Goal: Communication & Community: Answer question/provide support

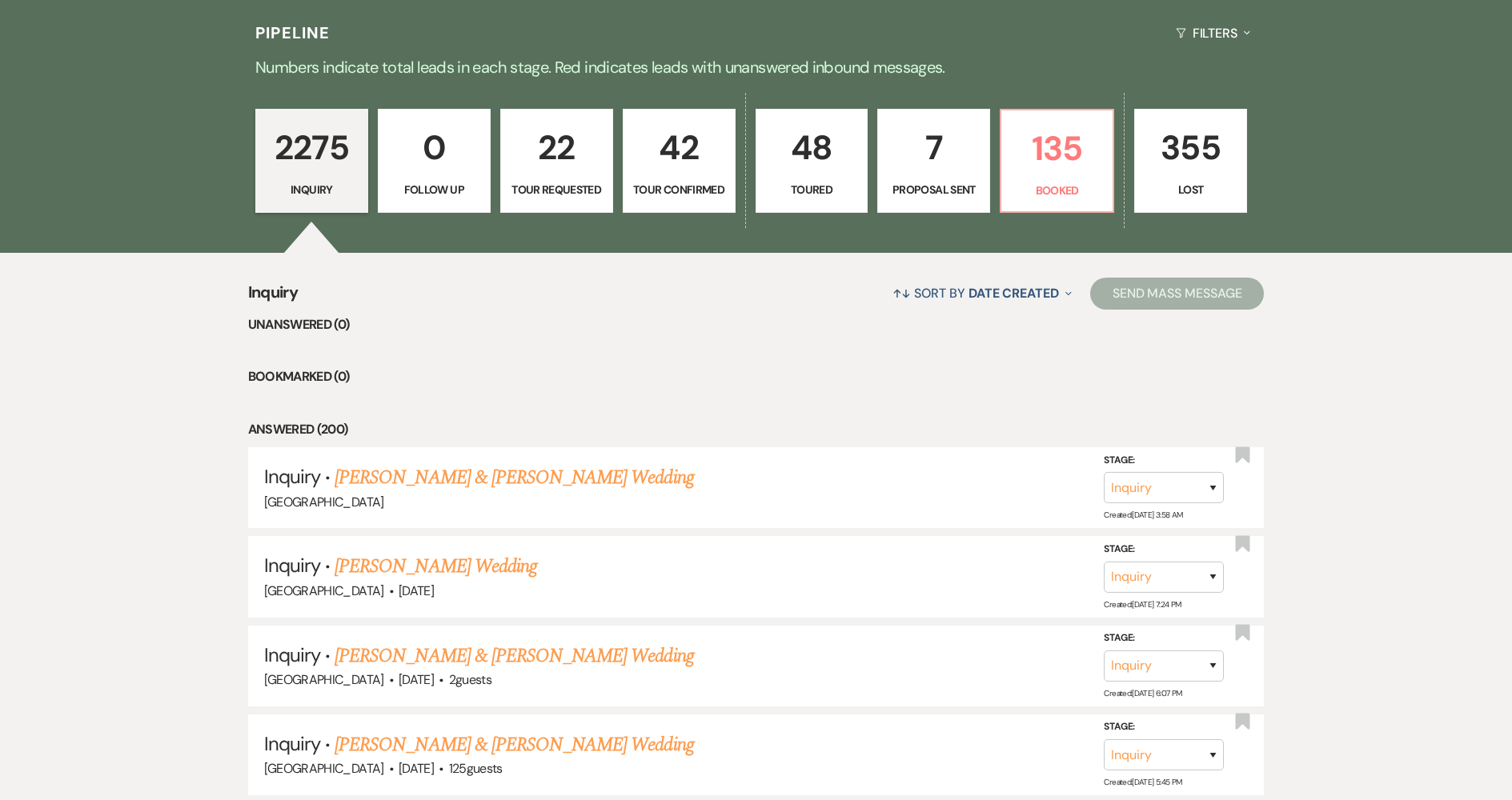
scroll to position [400, 0]
click at [1034, 198] on p "Booked" at bounding box center [1058, 190] width 92 height 17
select select "7"
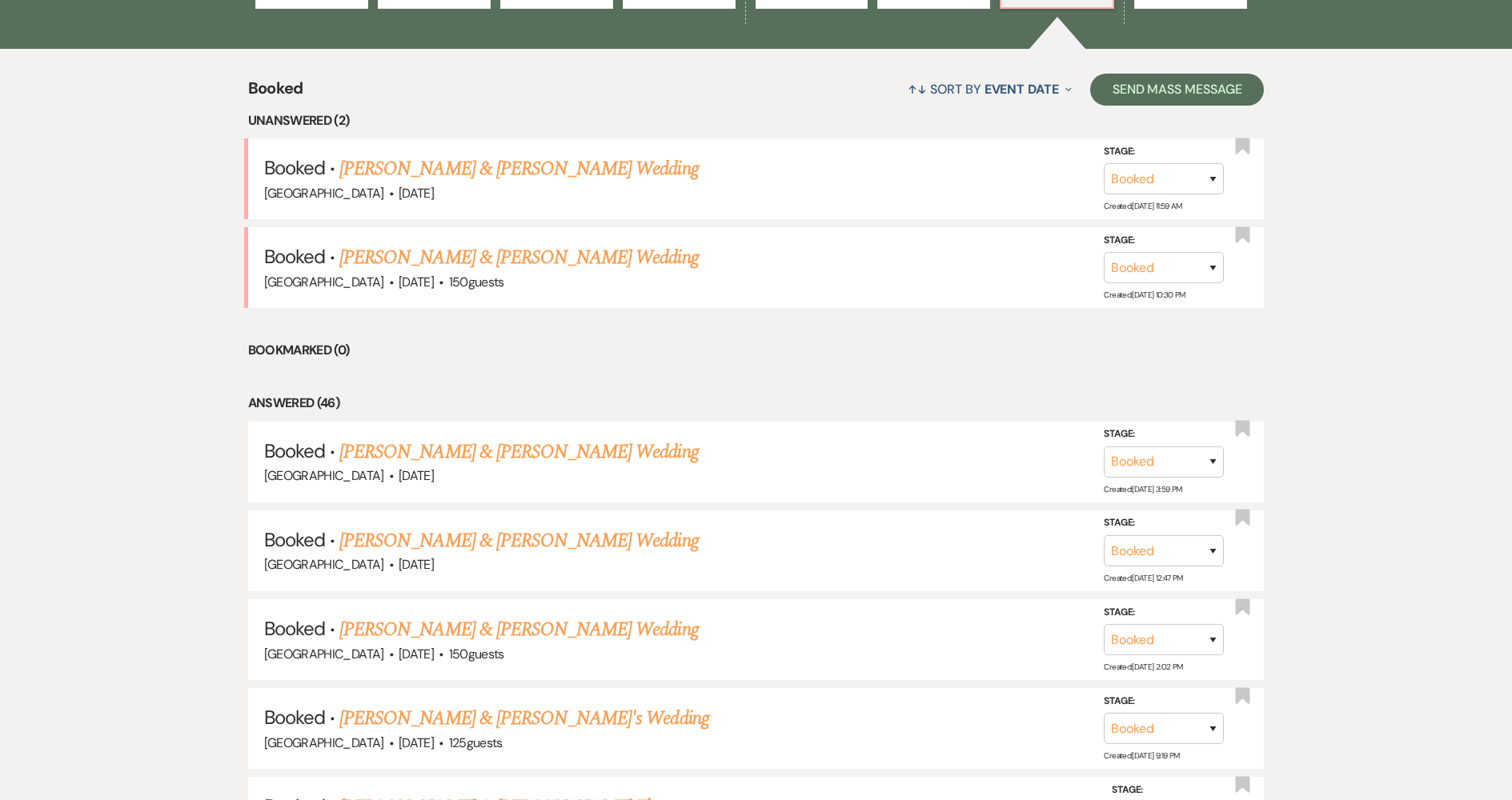
scroll to position [720, 0]
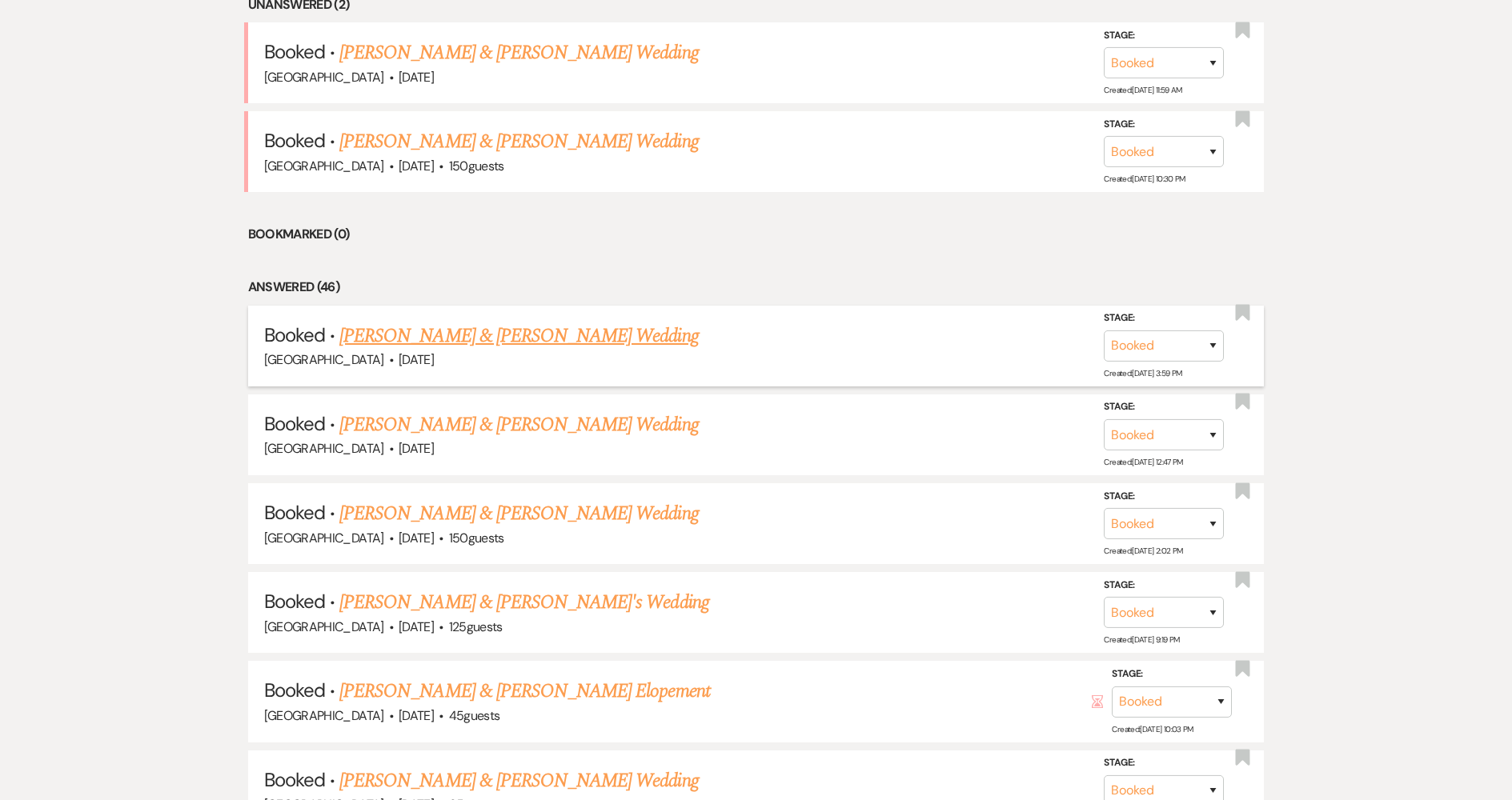
click at [613, 331] on link "[PERSON_NAME] & [PERSON_NAME] Wedding" at bounding box center [519, 335] width 359 height 29
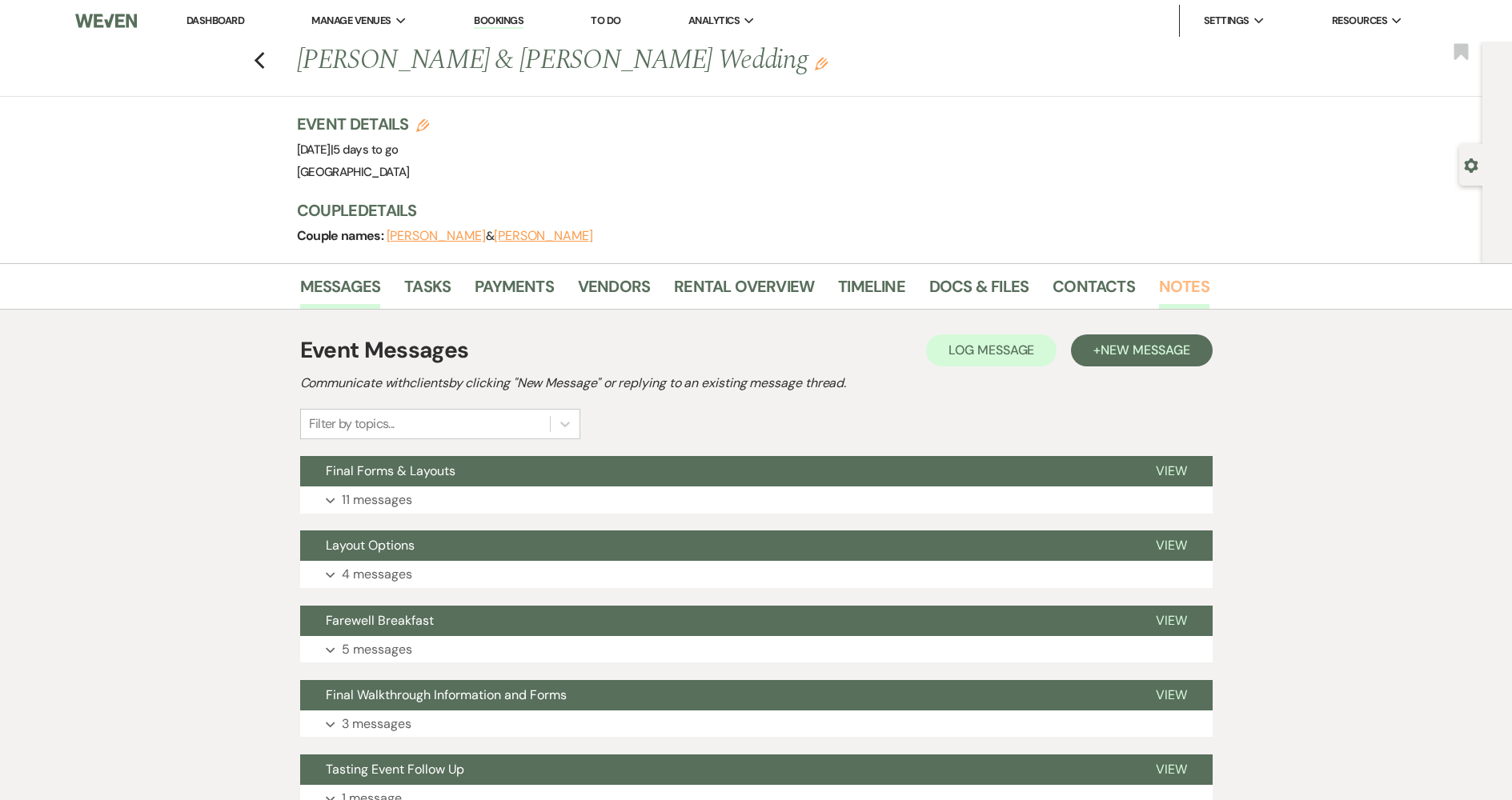
click at [1159, 290] on link "Notes" at bounding box center [1184, 291] width 50 height 36
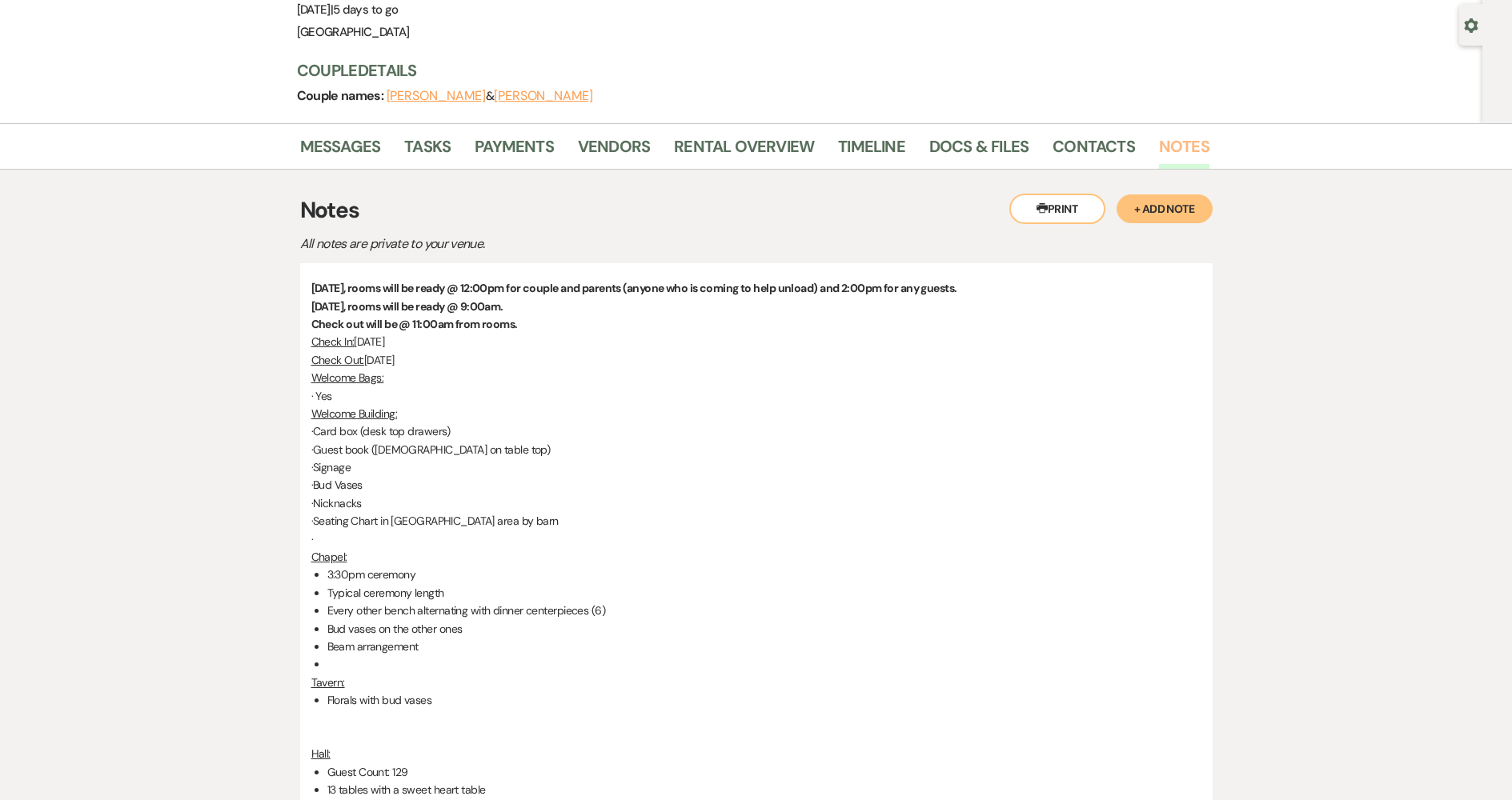
scroll to position [80, 0]
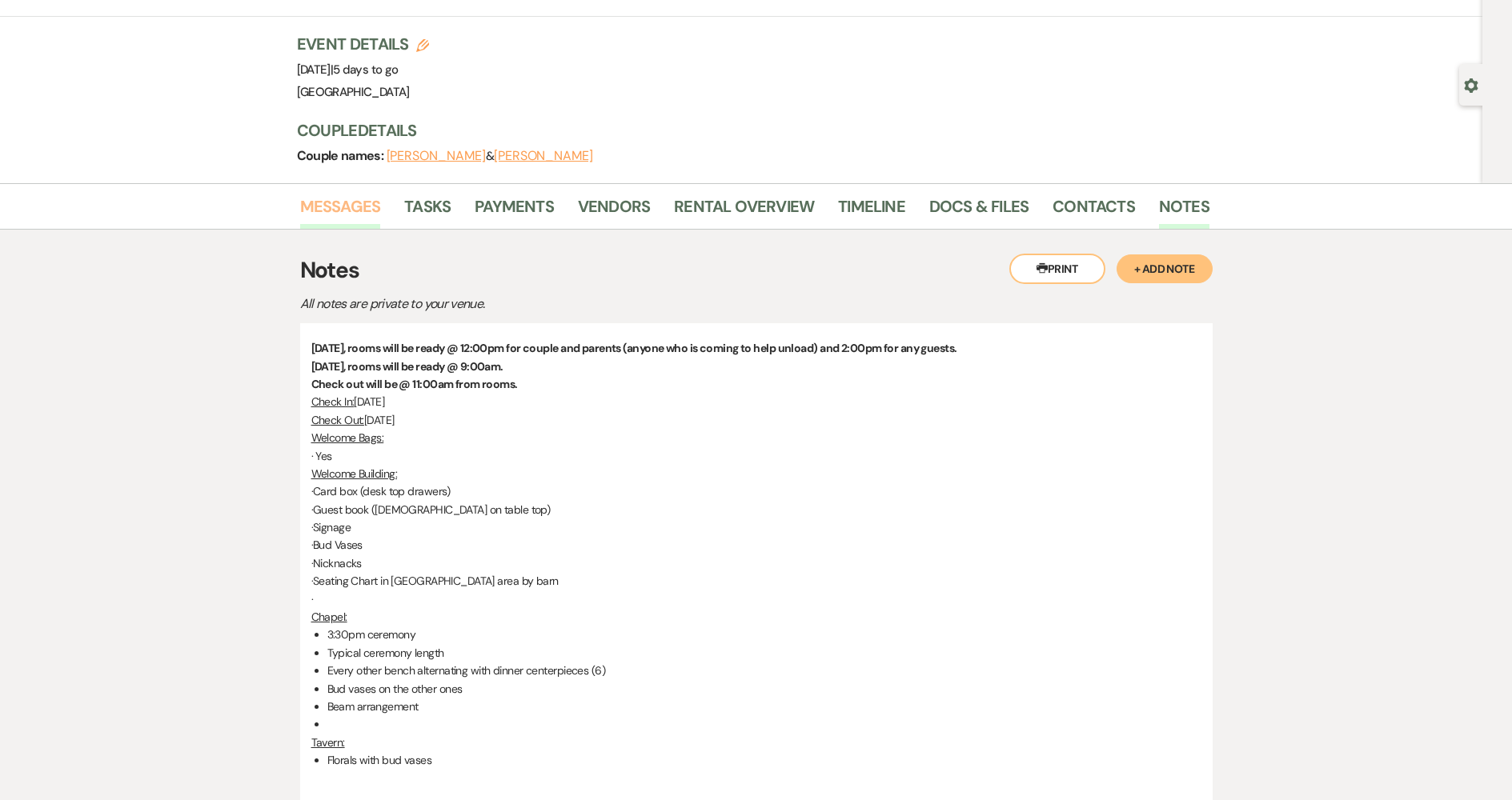
click at [333, 203] on link "Messages" at bounding box center [341, 211] width 81 height 36
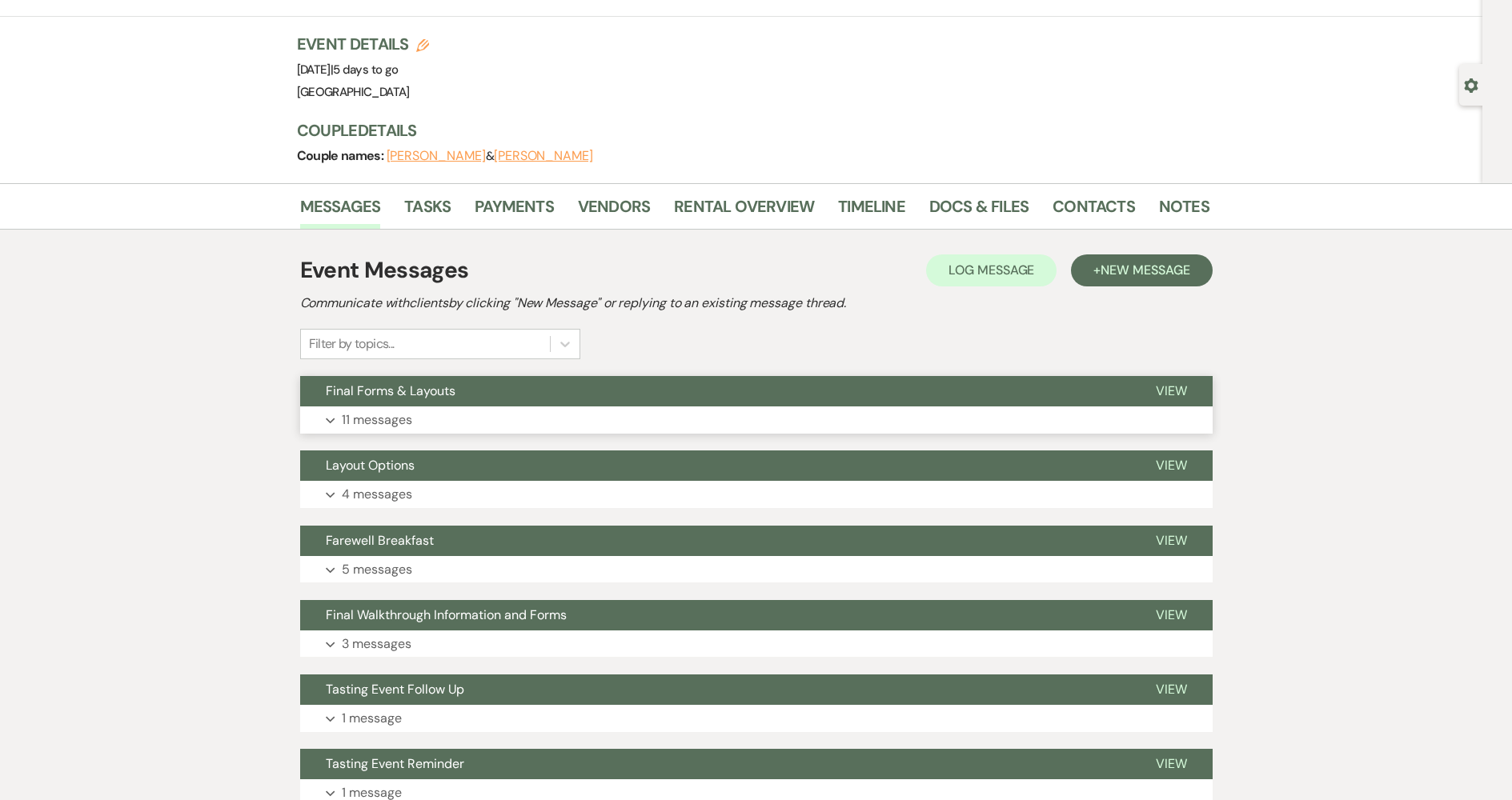
click at [422, 400] on button "Final Forms & Layouts" at bounding box center [715, 391] width 830 height 30
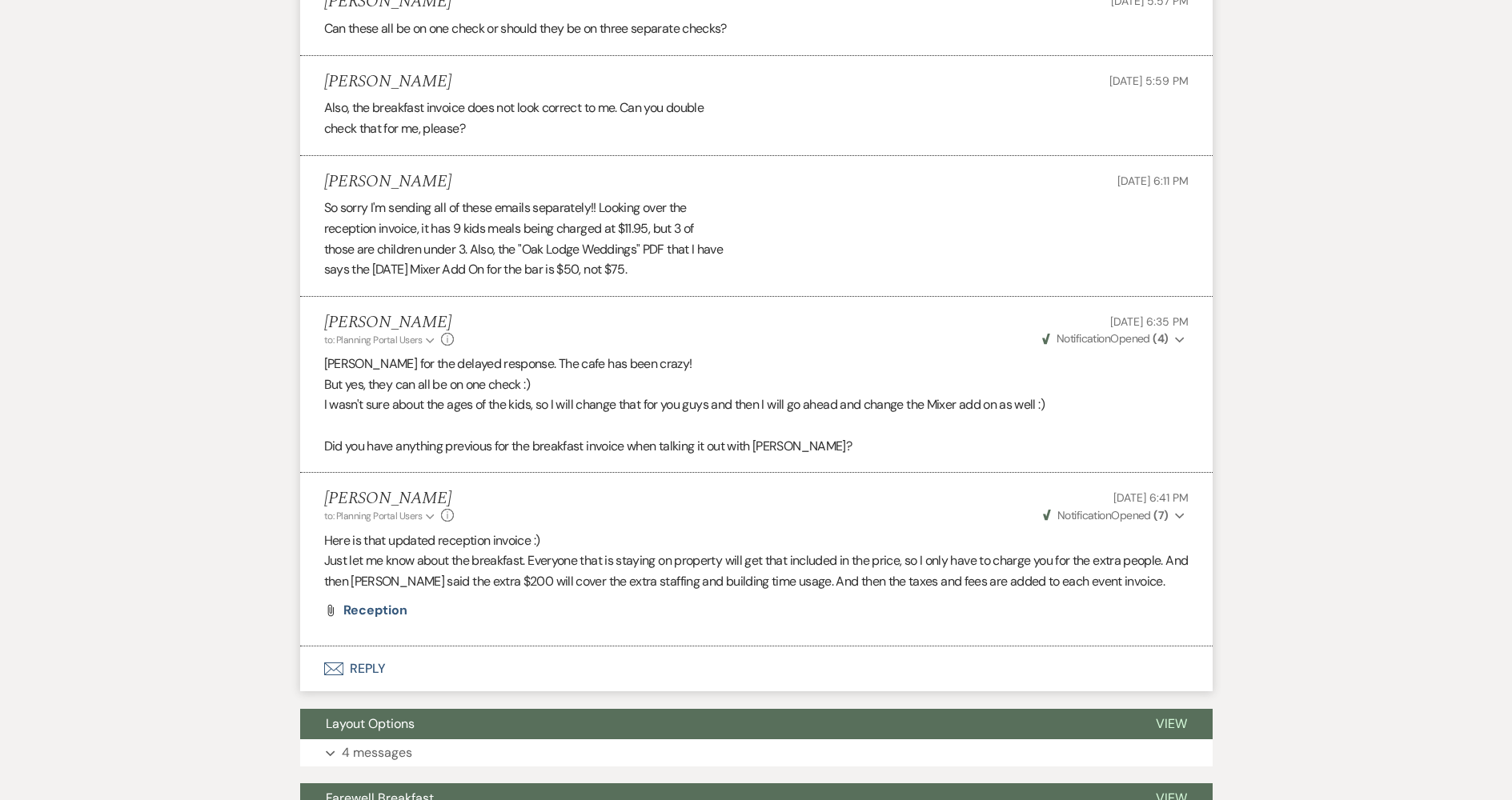
scroll to position [1842, 0]
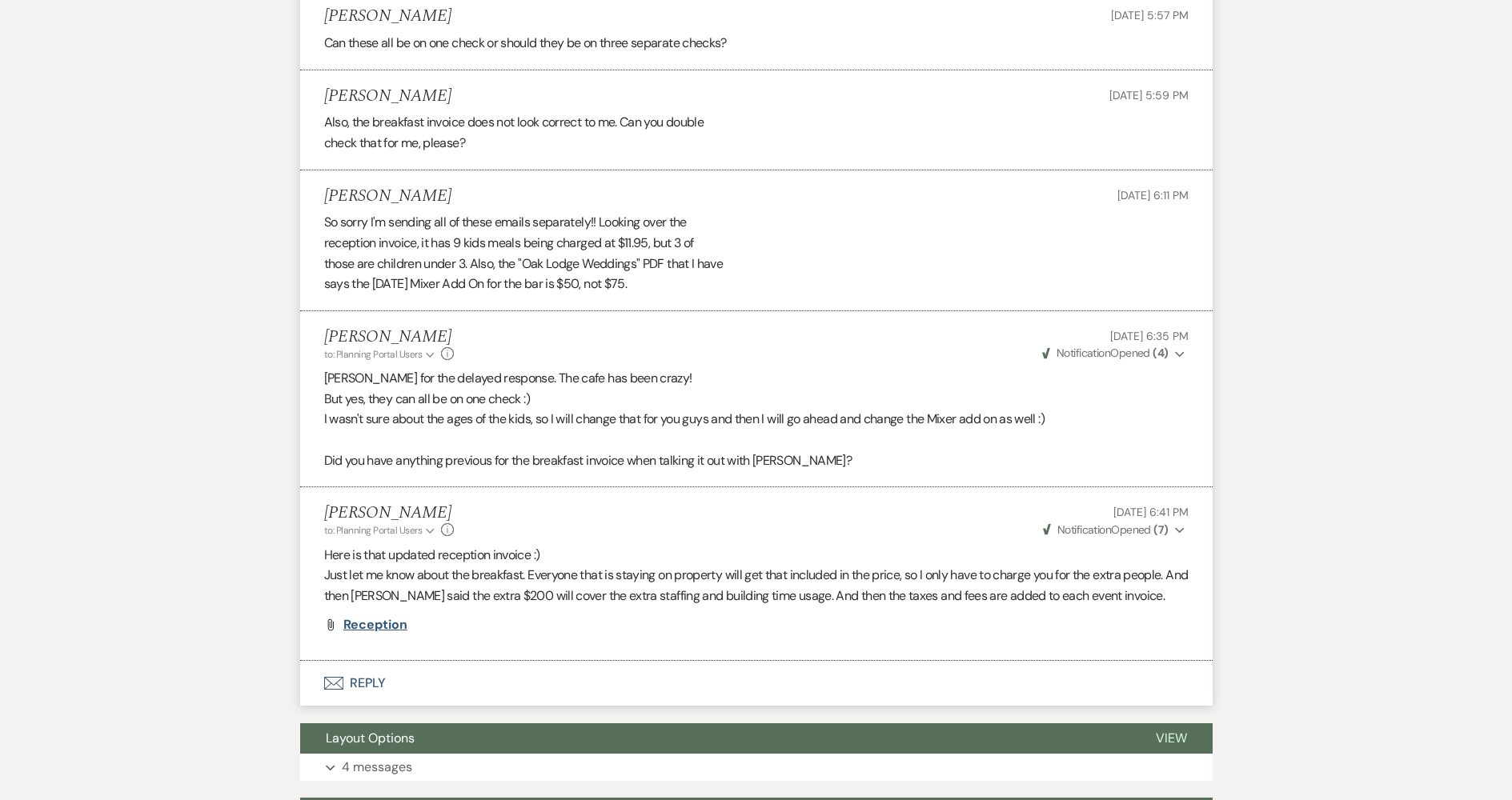
click at [362, 627] on span "Reception" at bounding box center [375, 624] width 64 height 17
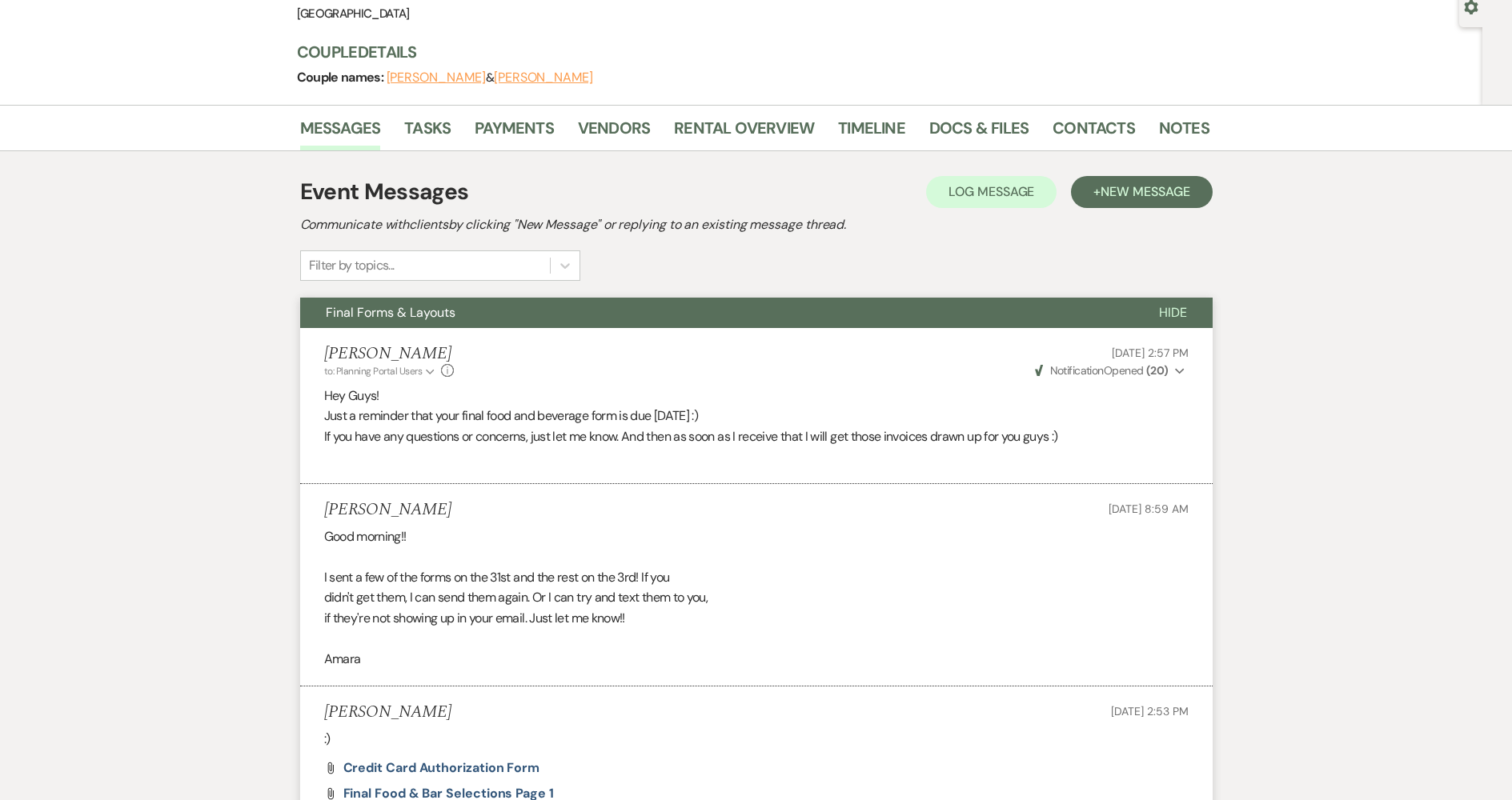
scroll to position [0, 0]
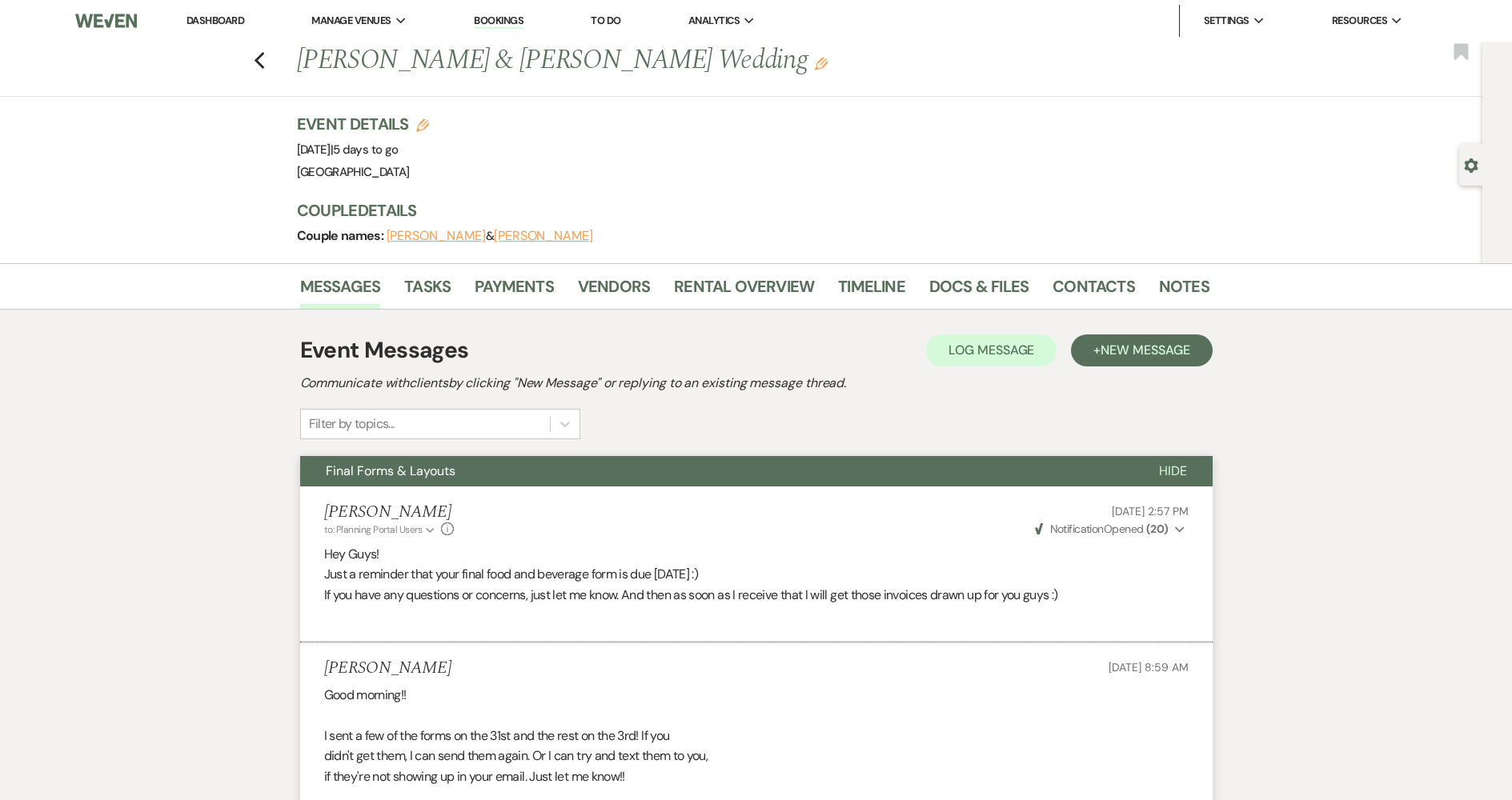
click at [474, 463] on button "Final Forms & Layouts" at bounding box center [717, 471] width 833 height 30
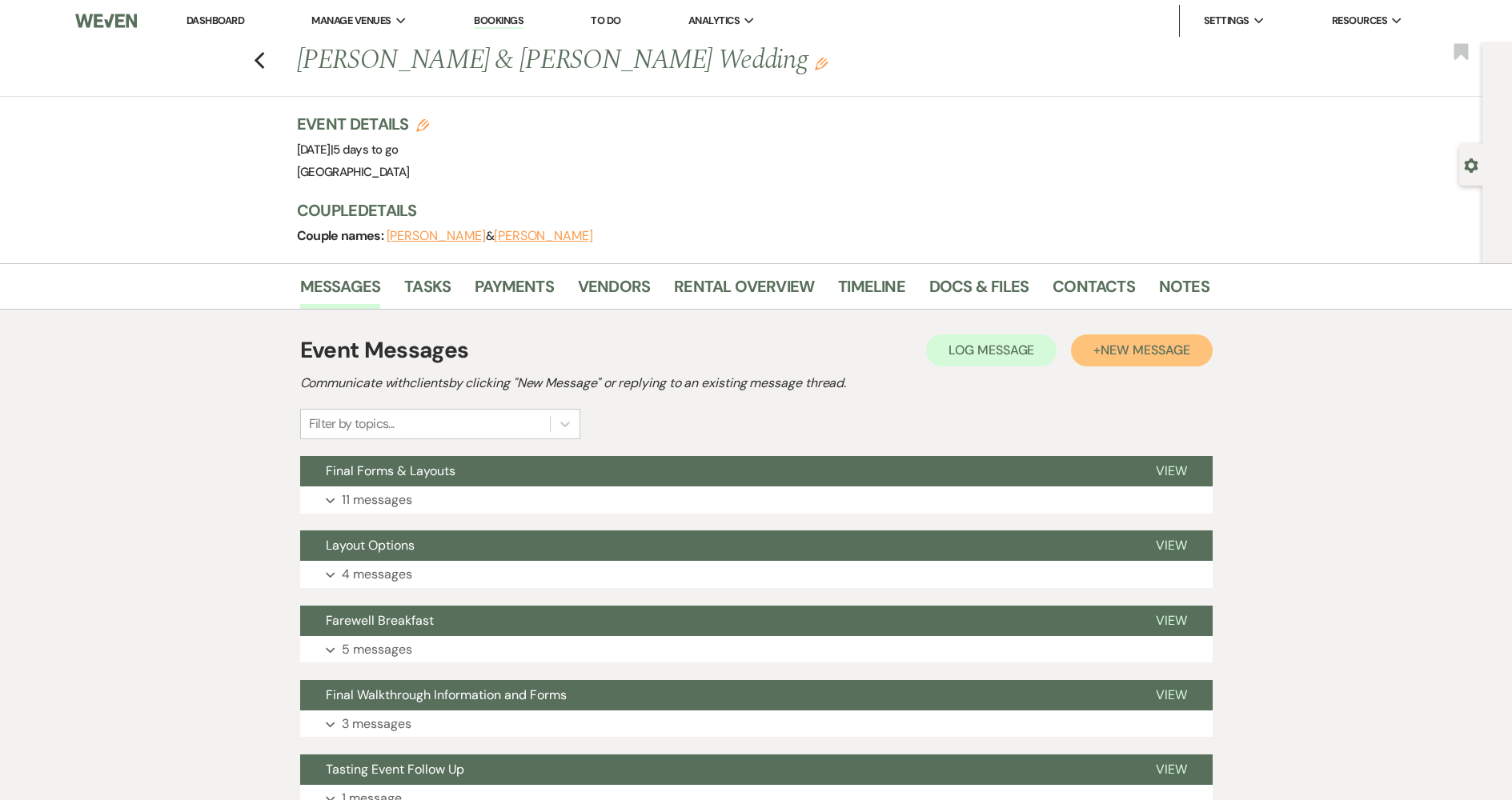
click at [1181, 351] on span "New Message" at bounding box center [1145, 349] width 89 height 17
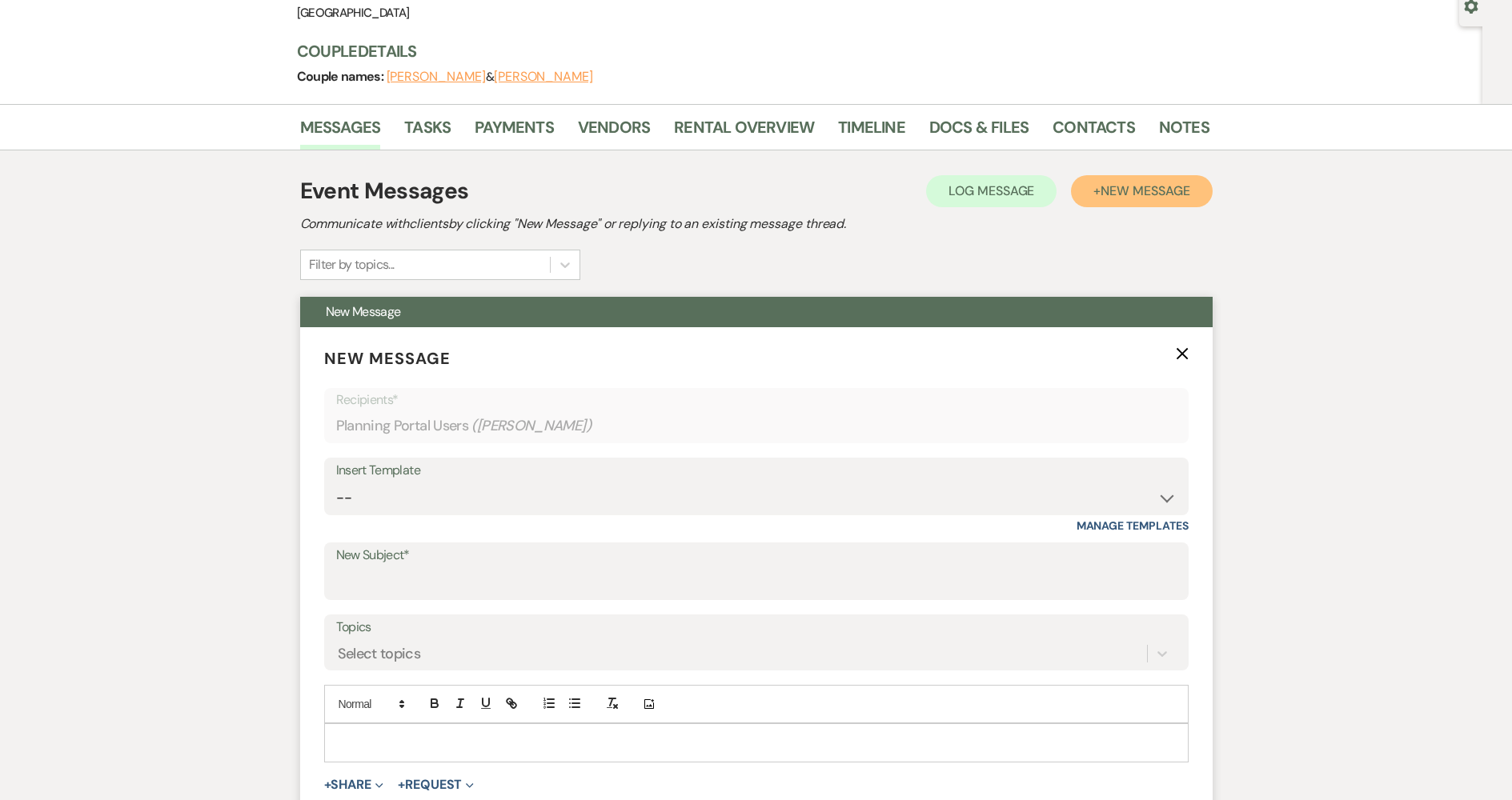
scroll to position [160, 0]
click at [514, 569] on input "New Subject*" at bounding box center [756, 582] width 840 height 31
type input "Layout"
click at [504, 525] on div "Insert Template -- Follow Up Contract (Pre-Booked Leads) Wedding Weekend Tour F…" at bounding box center [756, 494] width 865 height 76
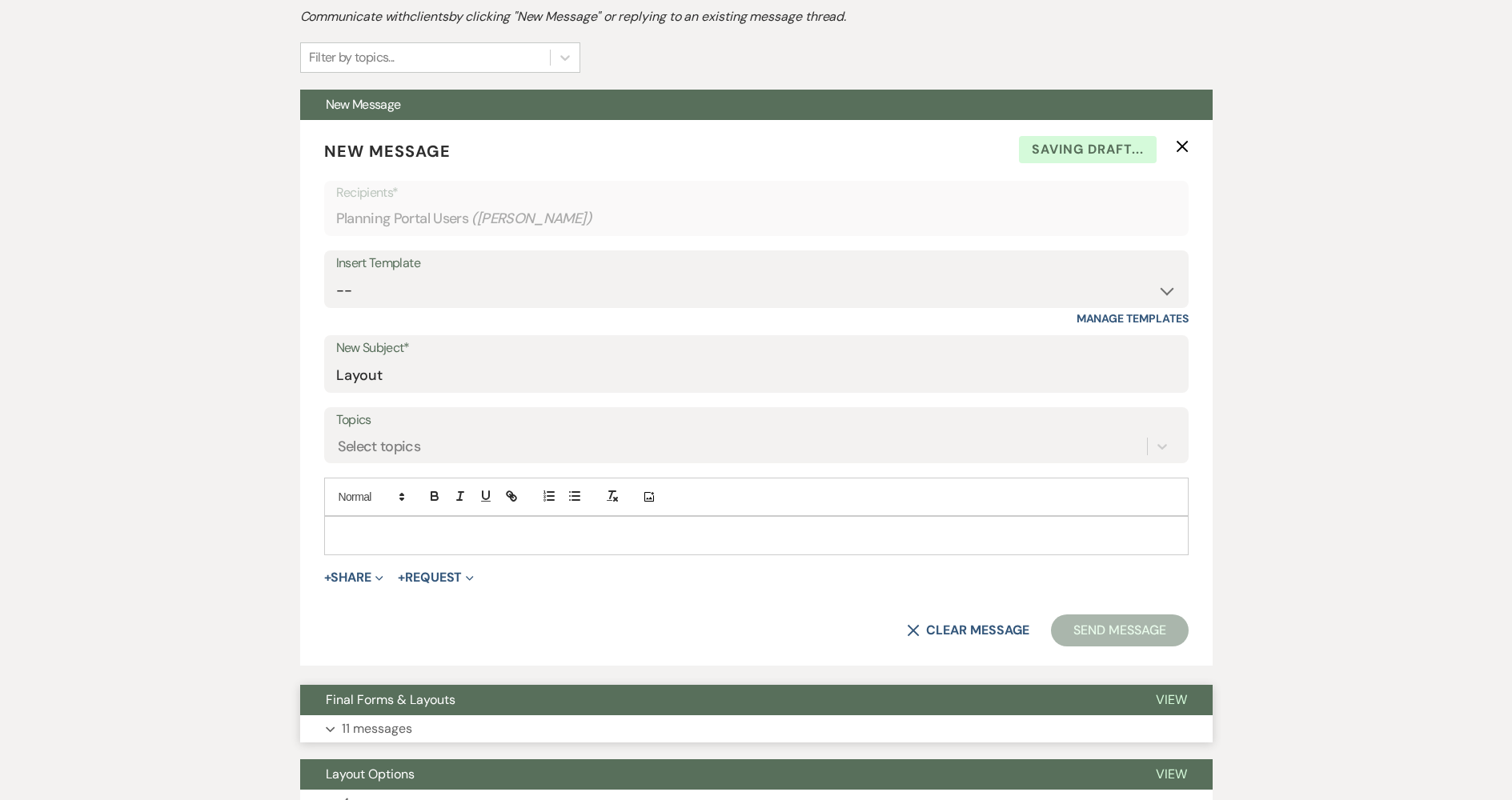
scroll to position [480, 0]
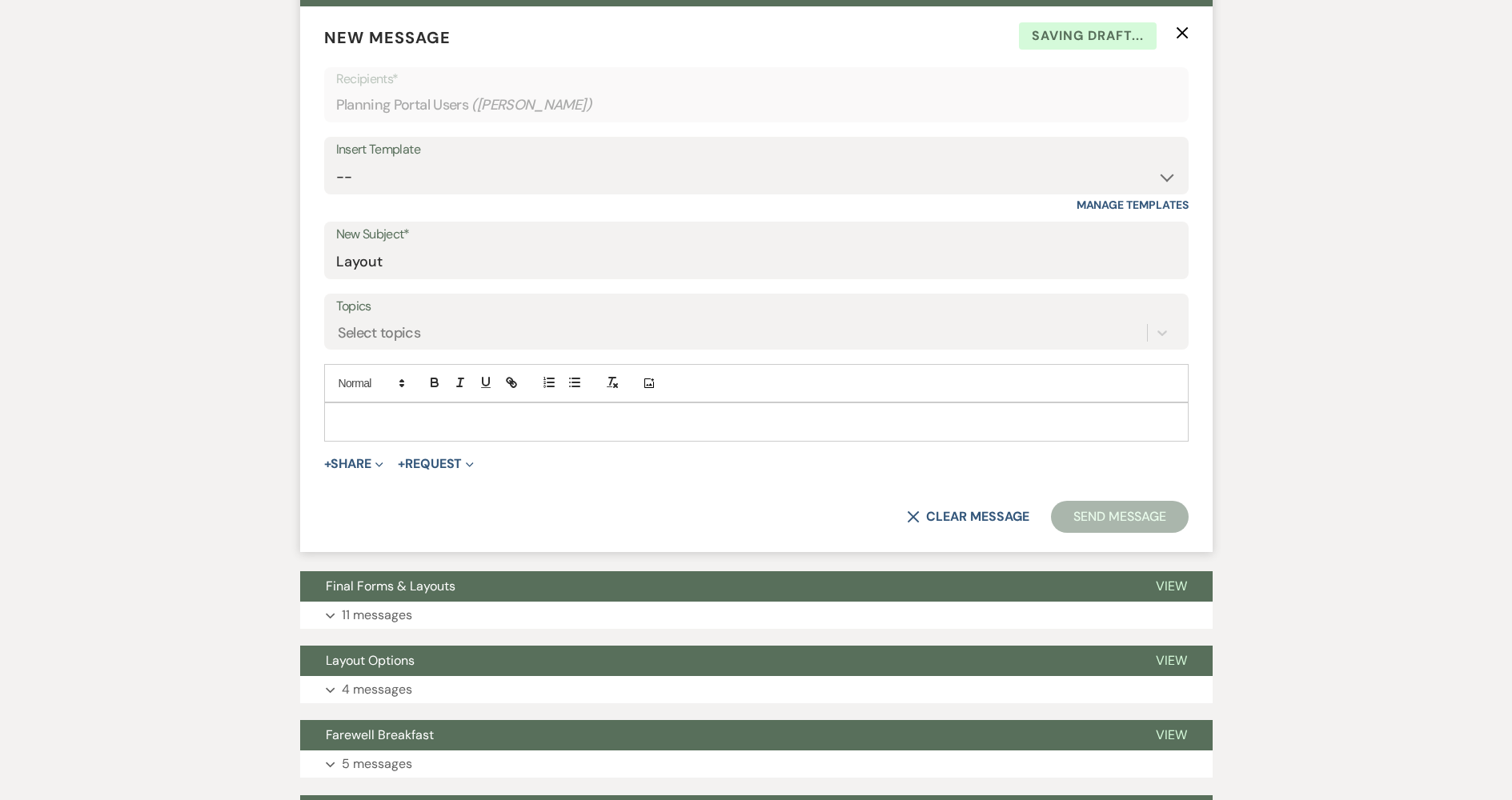
click at [534, 434] on div at bounding box center [756, 421] width 863 height 36
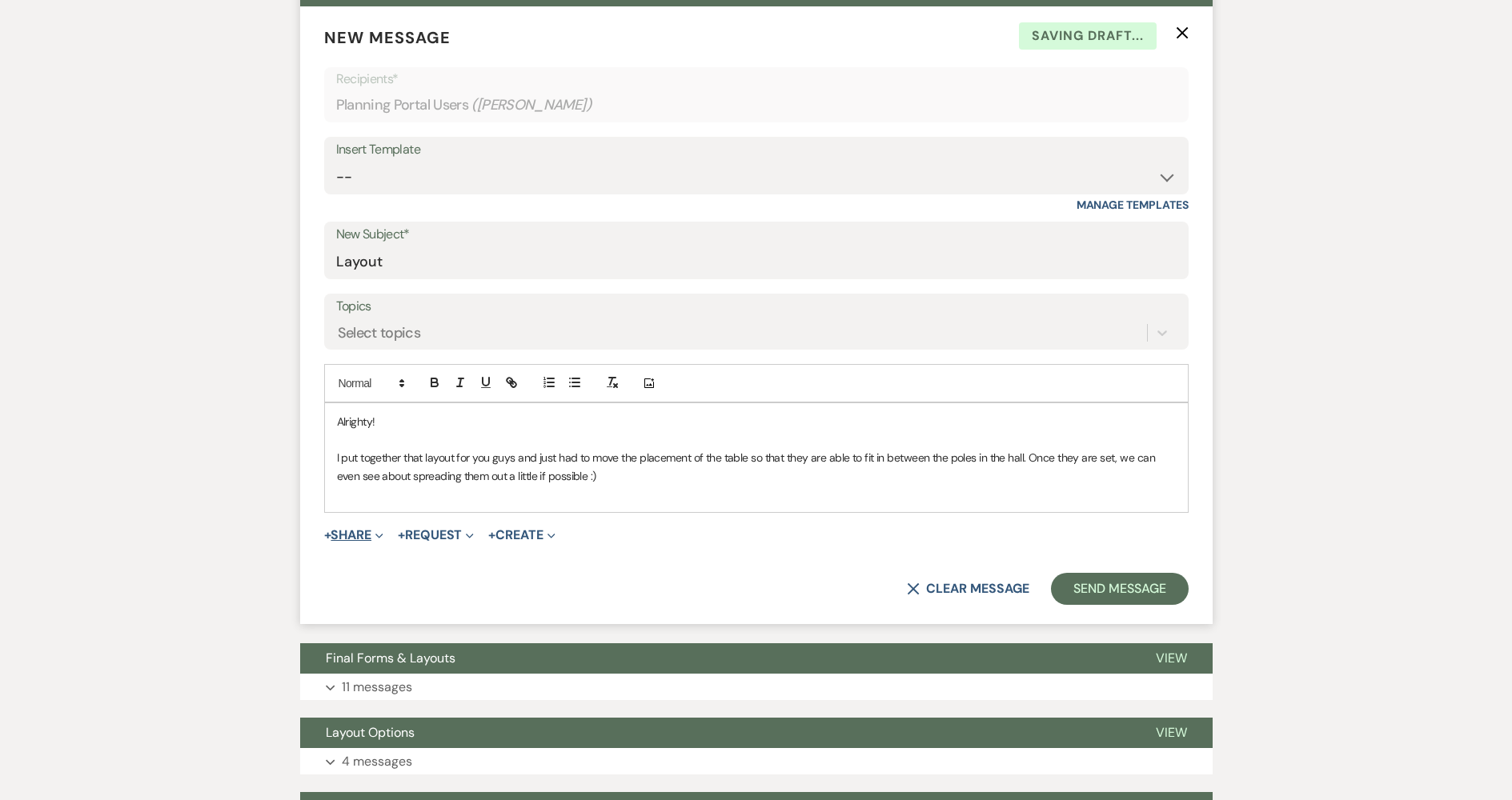
click at [355, 542] on button "+ Share Expand" at bounding box center [354, 535] width 60 height 13
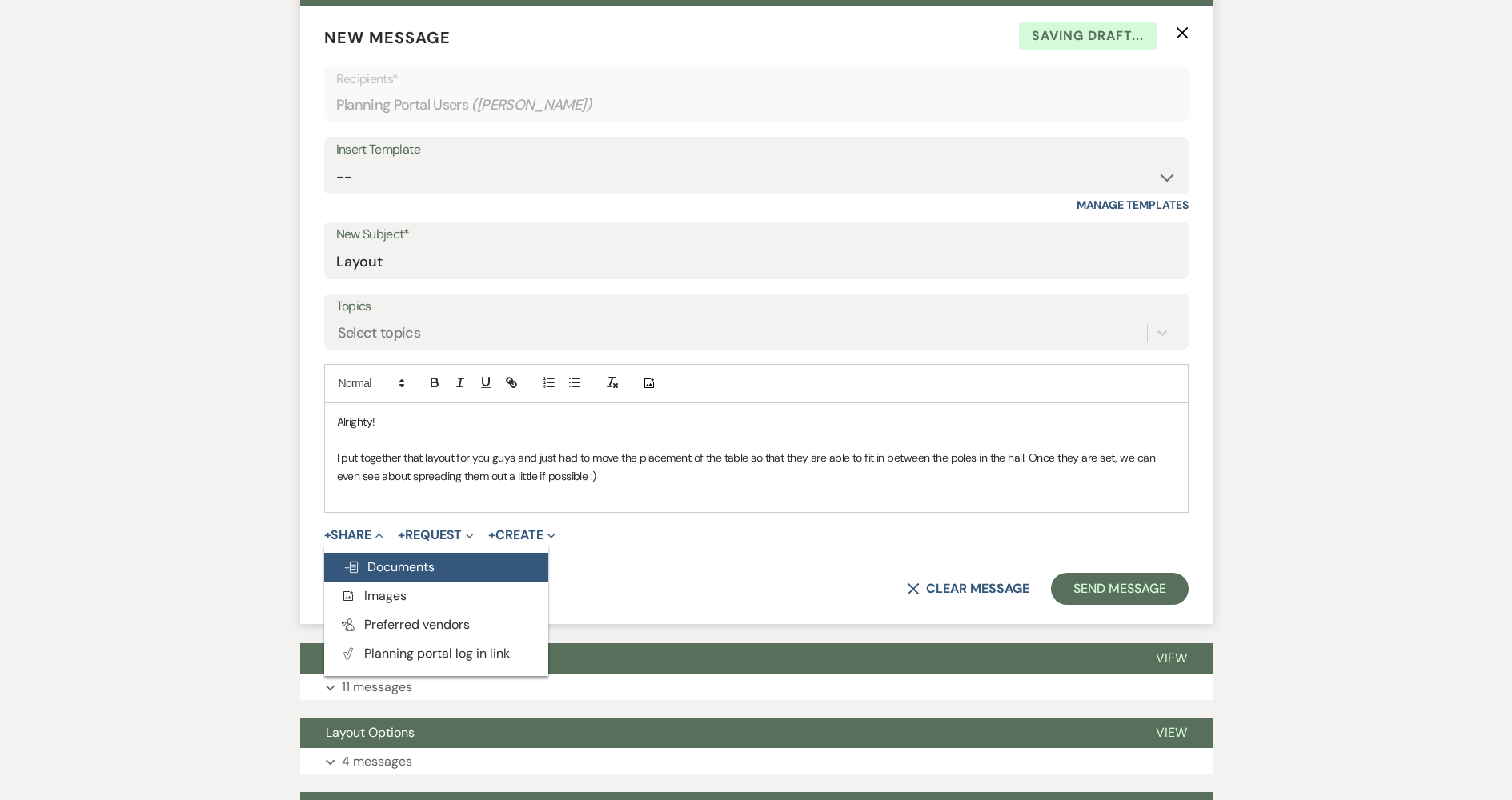
click at [352, 562] on icon "Doc Upload" at bounding box center [351, 567] width 16 height 13
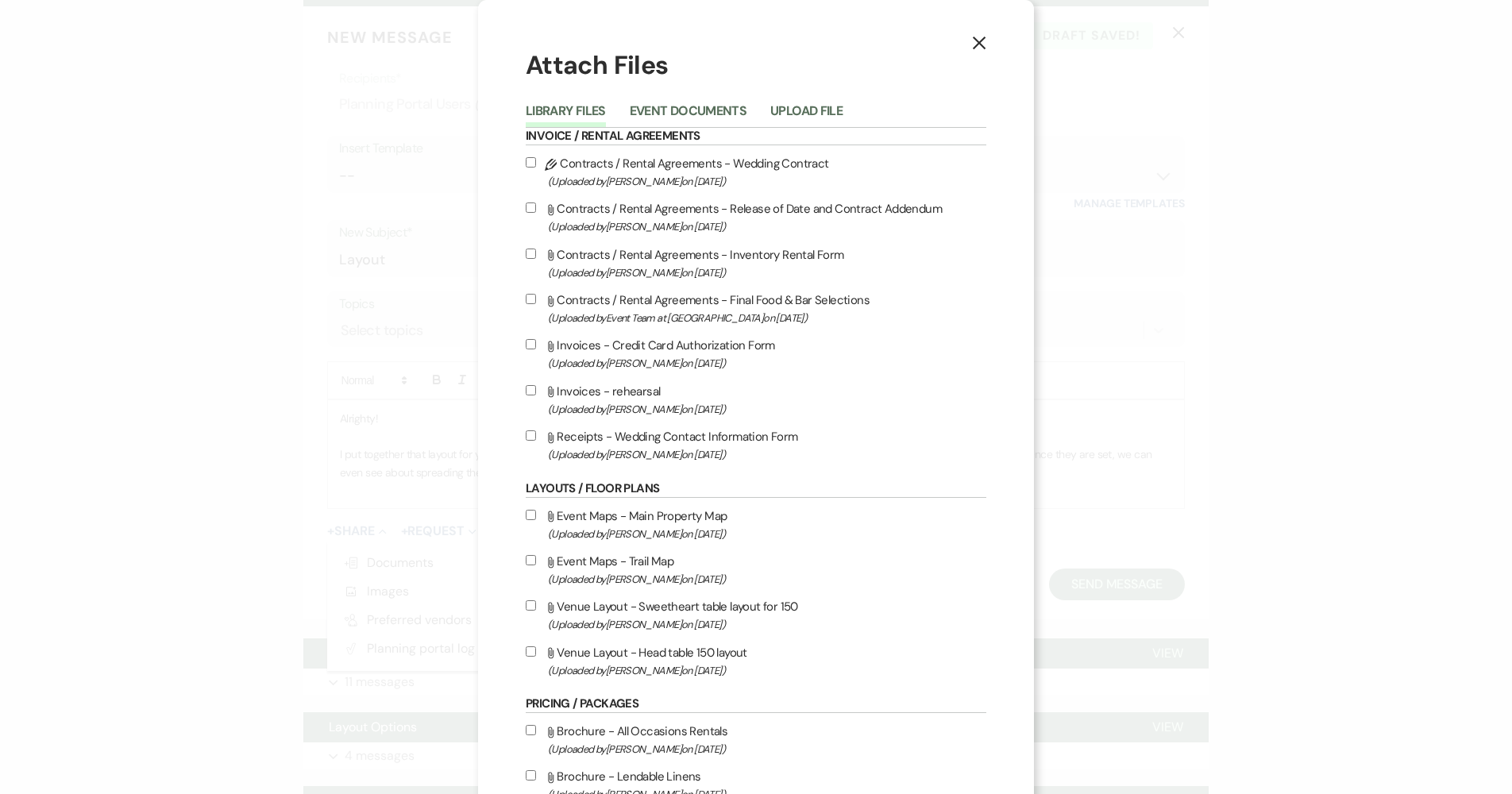
click at [809, 102] on li "Upload File" at bounding box center [818, 114] width 96 height 26
click at [814, 122] on button "Upload File" at bounding box center [807, 116] width 72 height 22
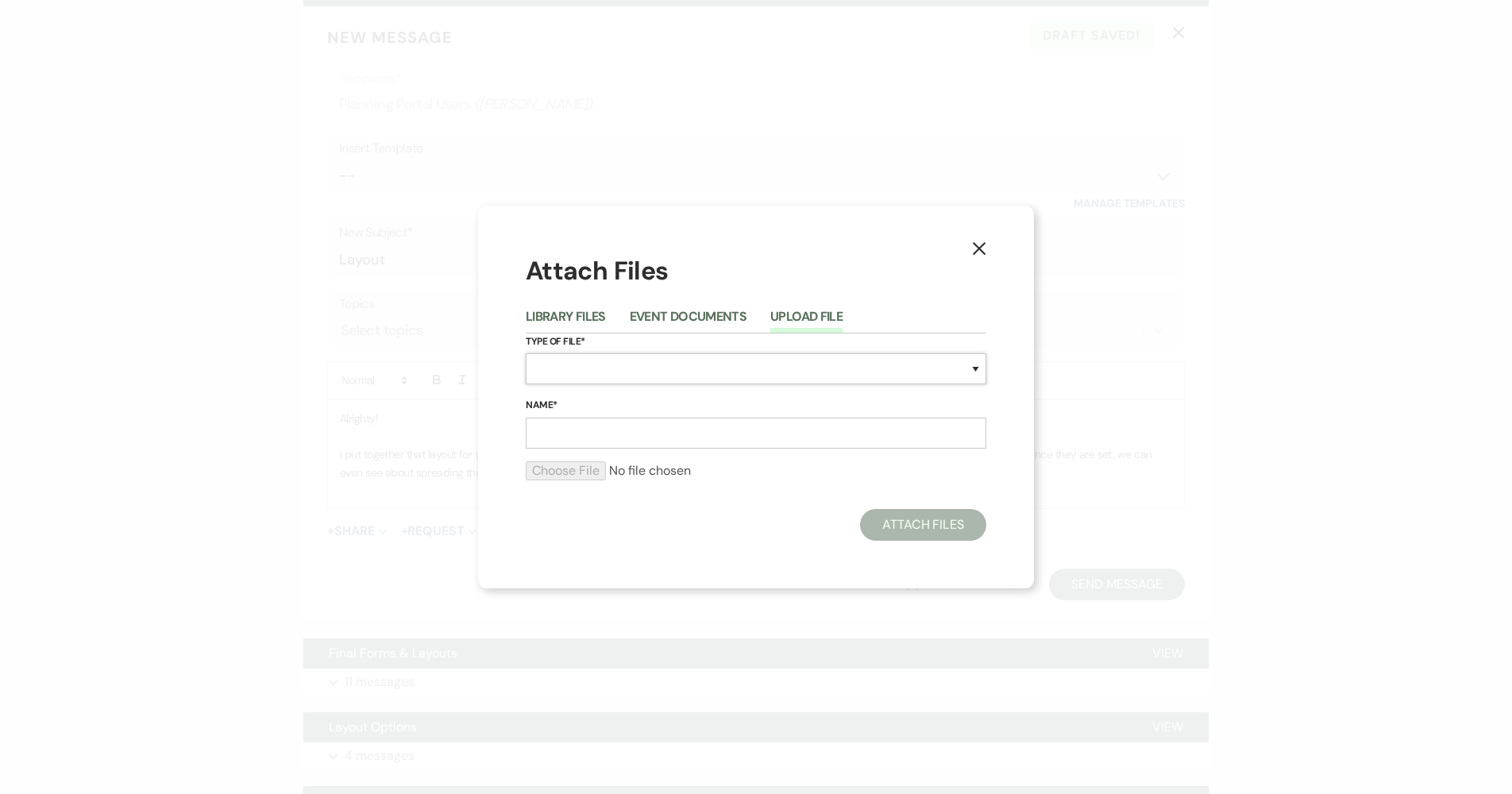
click at [684, 364] on select "Special Event Insurance Vendor Certificate of Insurance Contracts / Rental Agre…" at bounding box center [756, 369] width 460 height 31
select select "25"
click at [526, 353] on select "Special Event Insurance Vendor Certificate of Insurance Contracts / Rental Agre…" at bounding box center [756, 369] width 460 height 31
click at [682, 429] on input "Name*" at bounding box center [756, 434] width 460 height 31
type input "Final Layout"
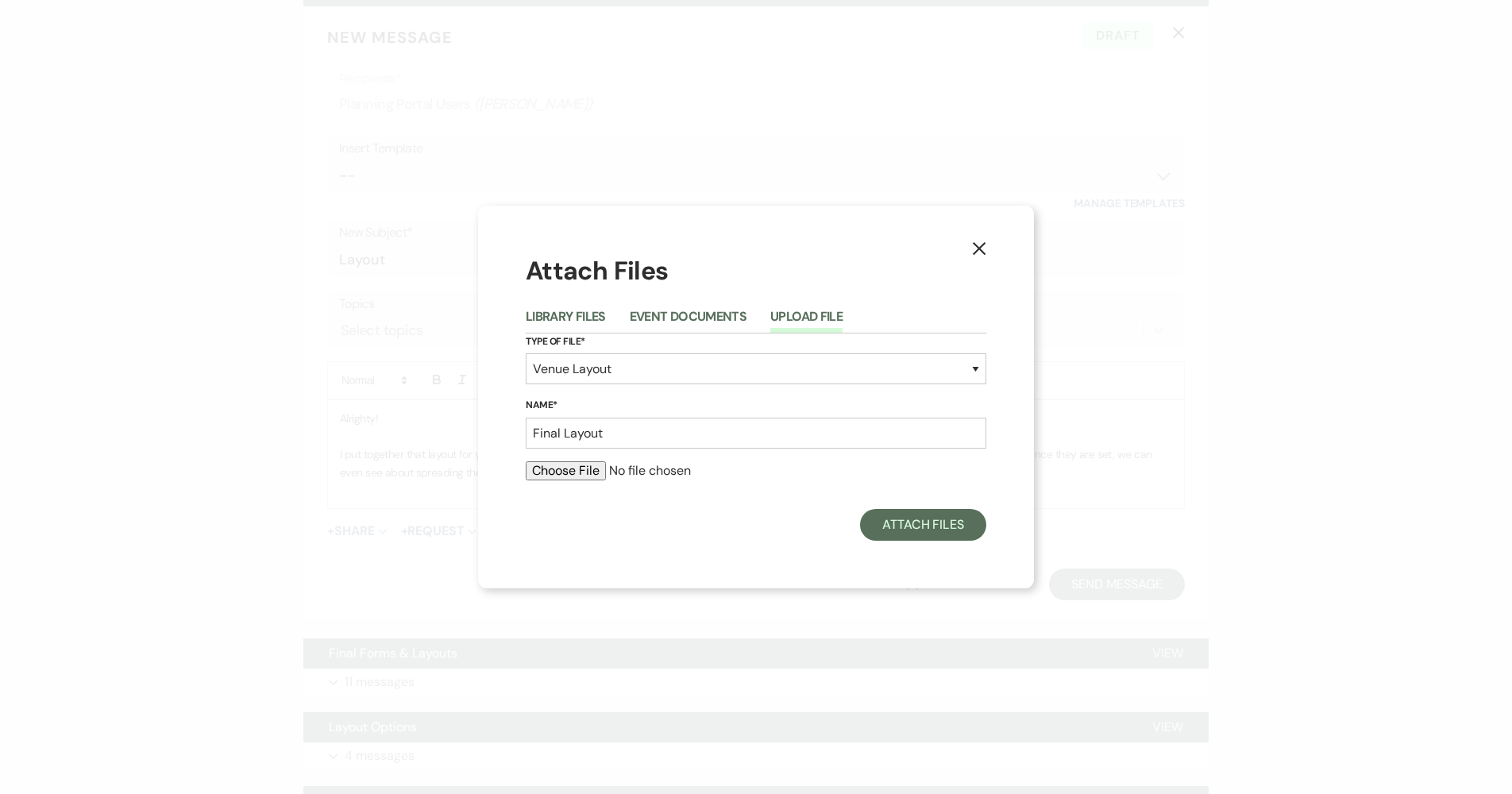
click at [591, 471] on input "file" at bounding box center [756, 471] width 460 height 19
type input "C:\fakepath\Final [PERSON_NAME] & [PERSON_NAME] Layout.pdf"
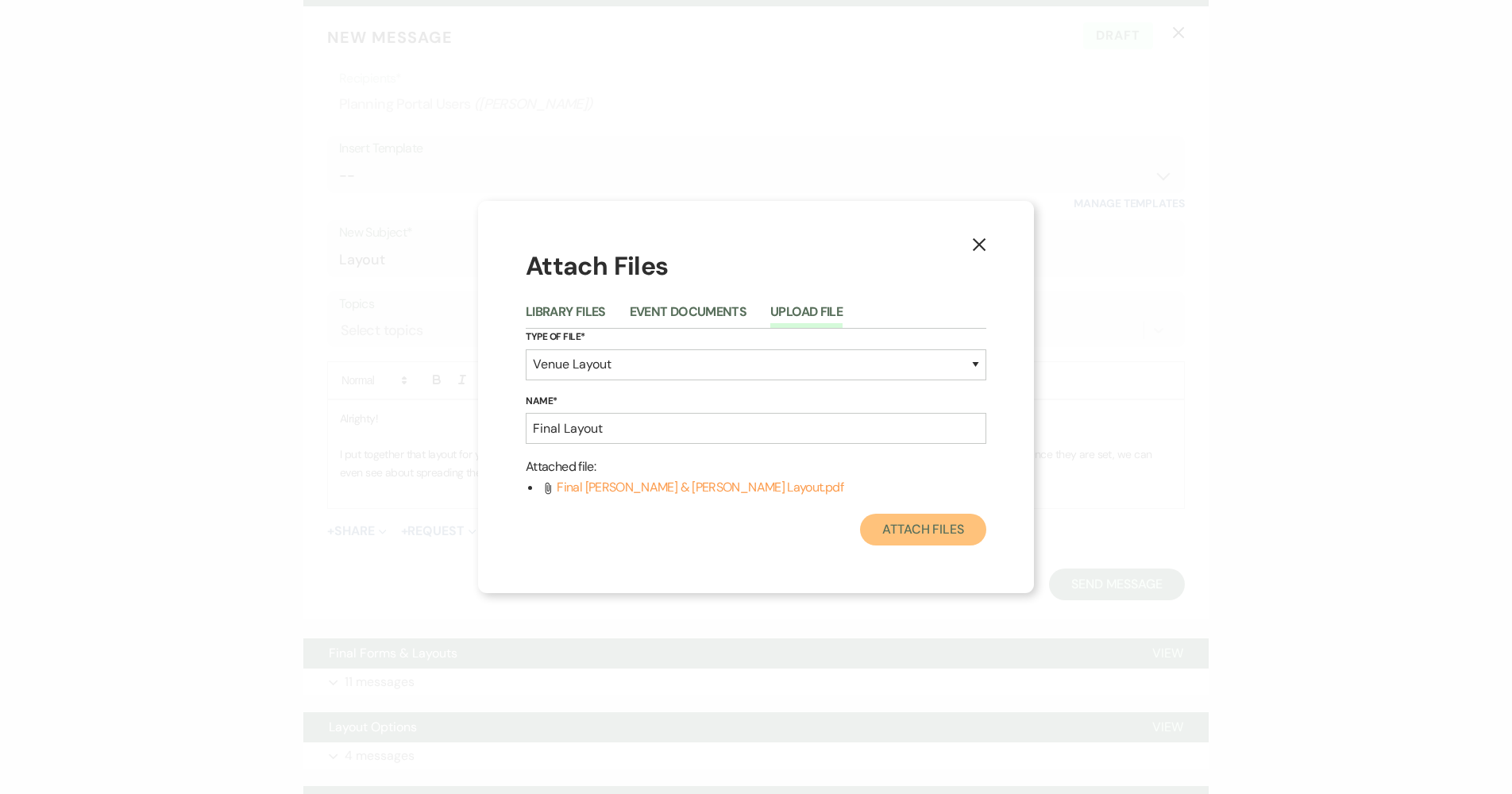
drag, startPoint x: 912, startPoint y: 526, endPoint x: 882, endPoint y: 529, distance: 30.1
click at [903, 529] on button "Attach Files" at bounding box center [923, 529] width 126 height 32
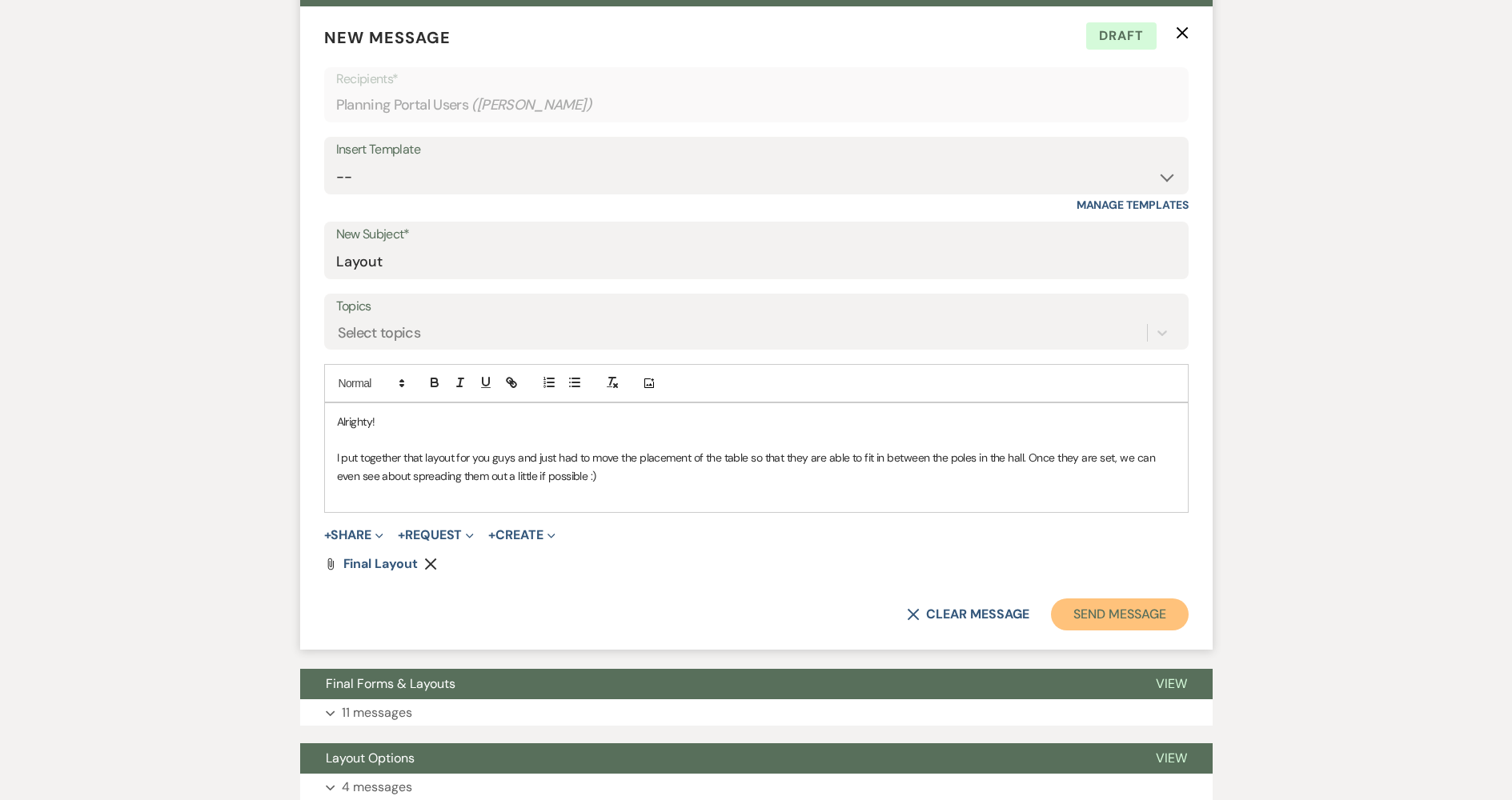
click at [1106, 618] on button "Send Message" at bounding box center [1120, 614] width 137 height 32
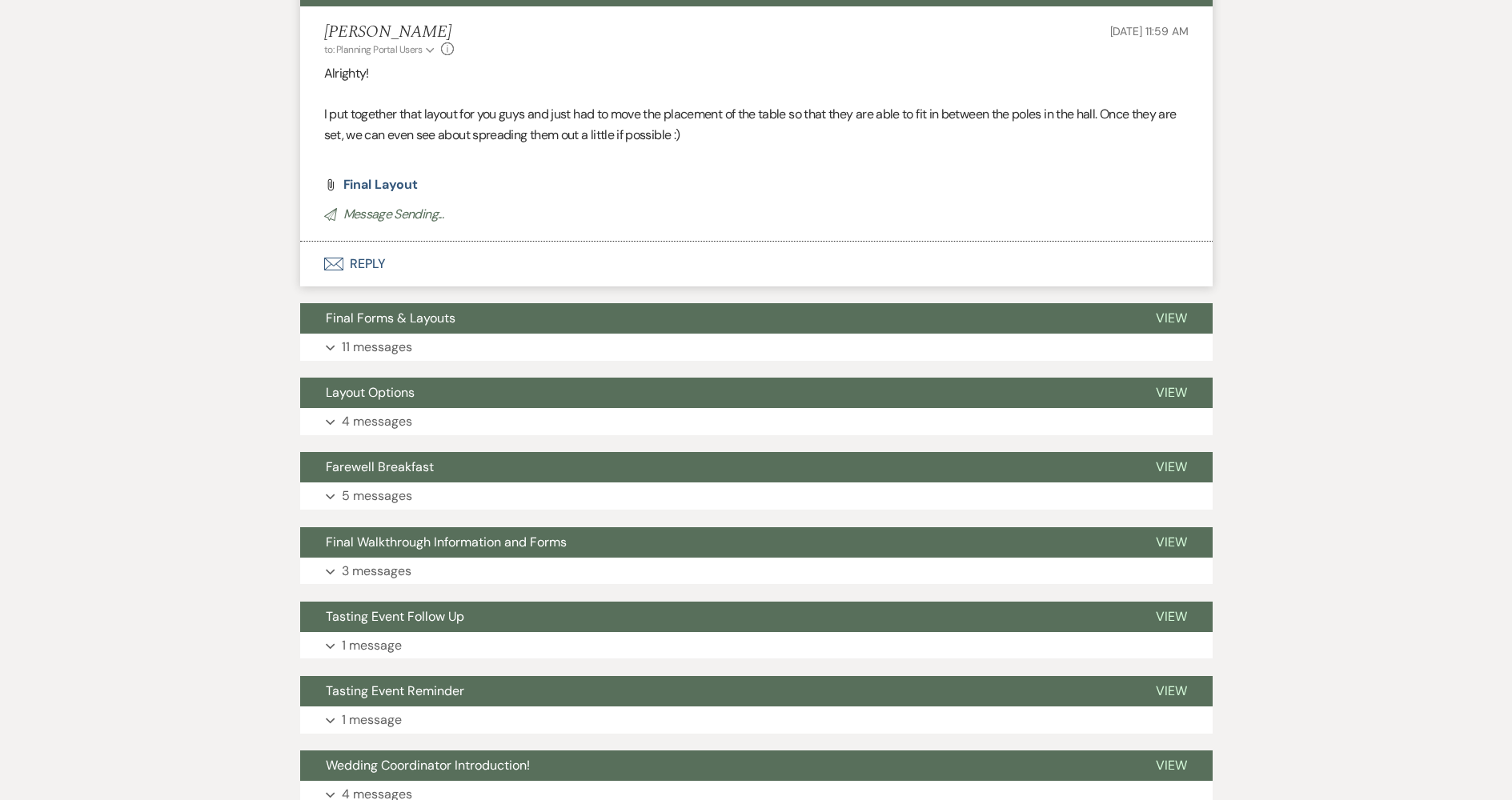
scroll to position [0, 0]
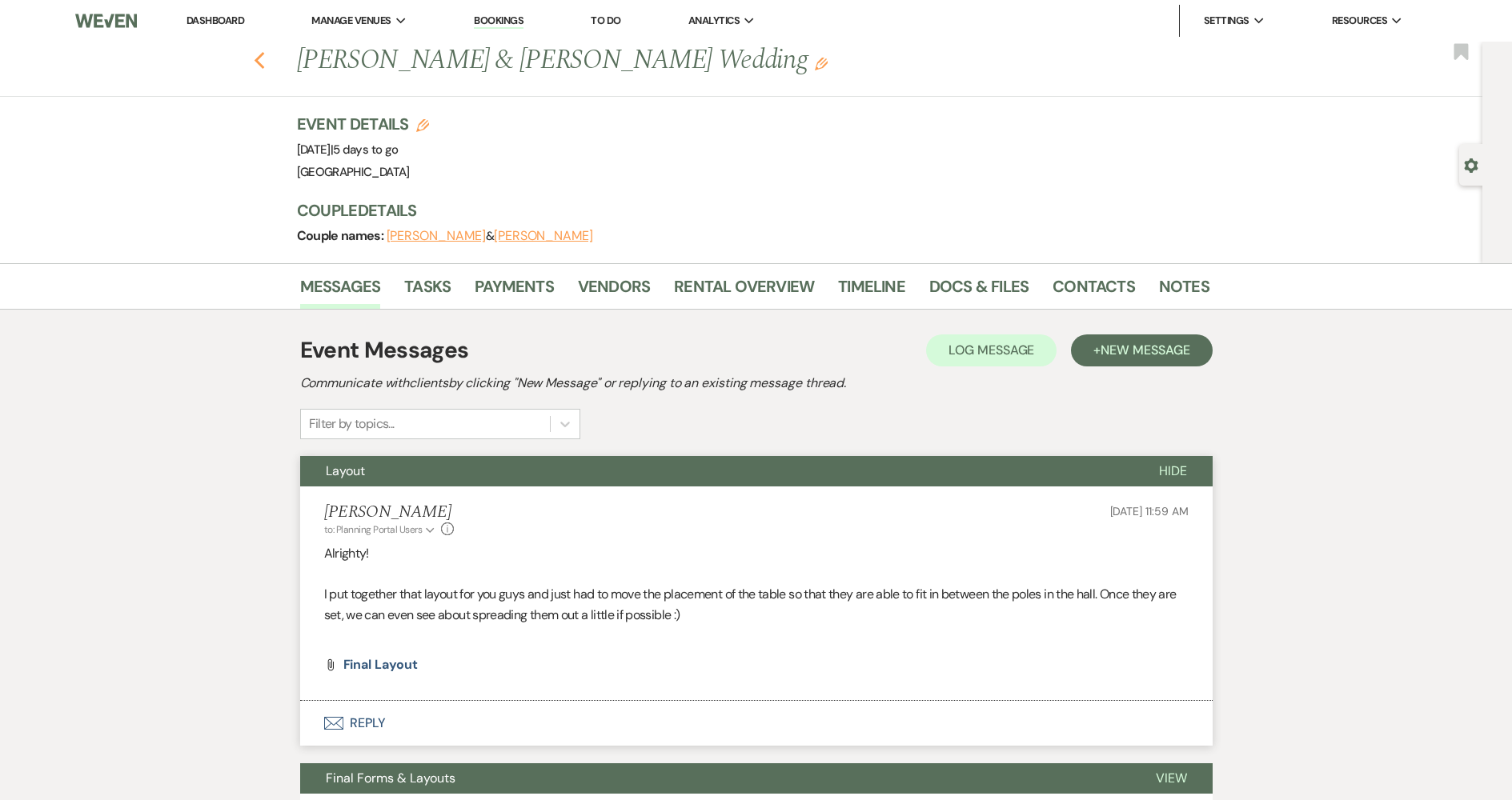
click at [264, 56] on use "button" at bounding box center [259, 61] width 10 height 17
select select "7"
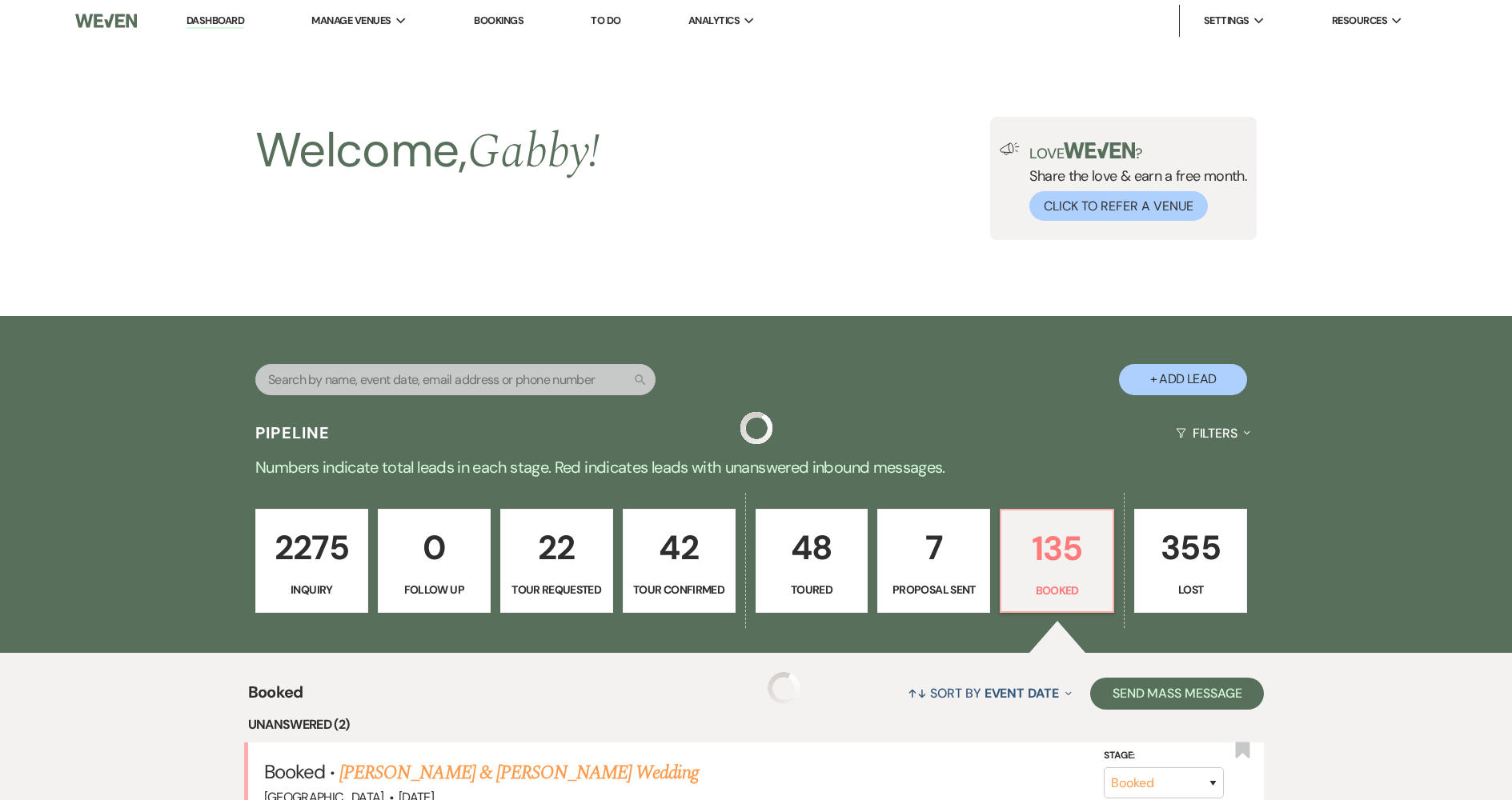
scroll to position [720, 0]
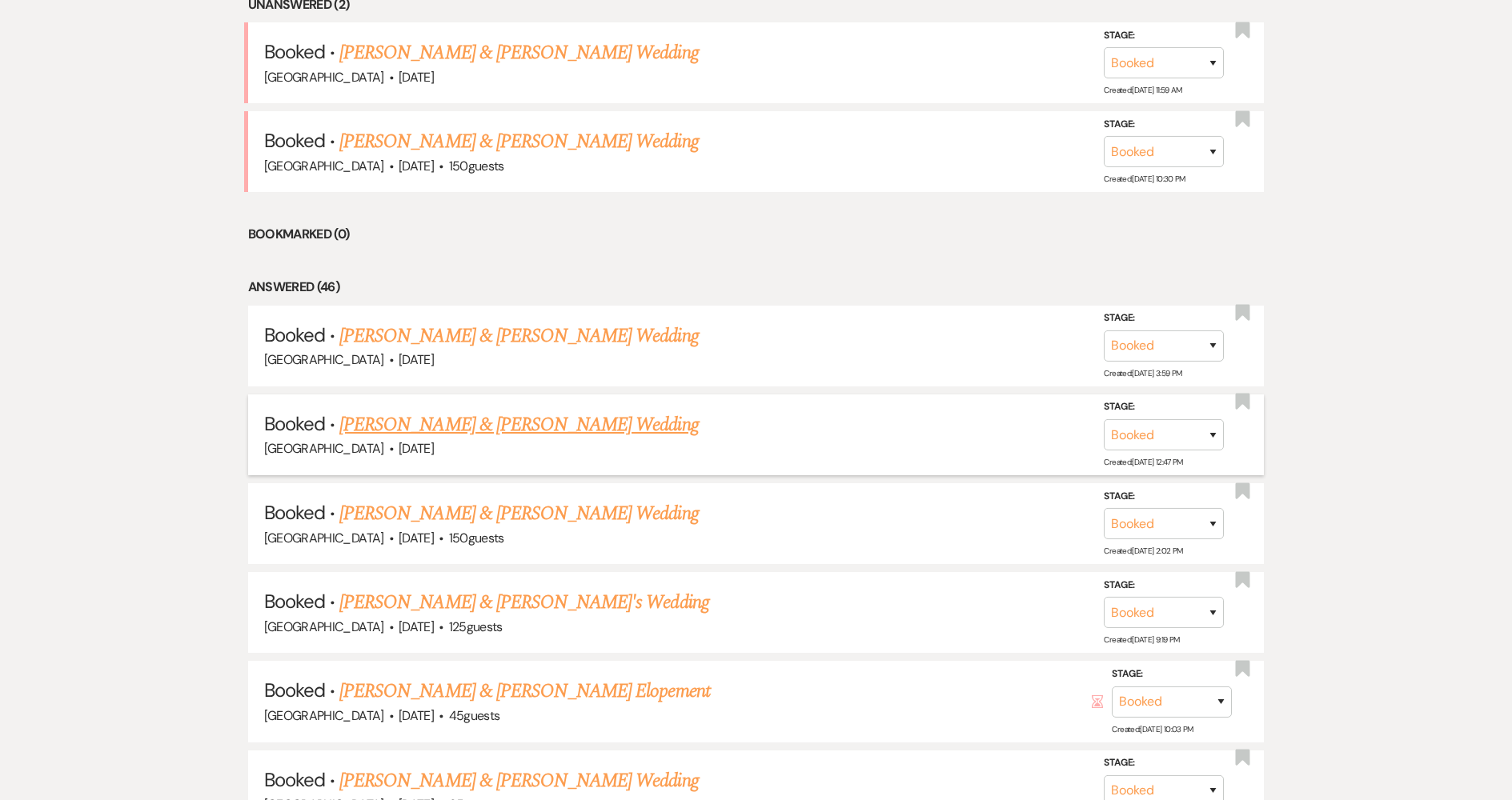
click at [504, 432] on link "[PERSON_NAME] & [PERSON_NAME] Wedding" at bounding box center [519, 425] width 359 height 29
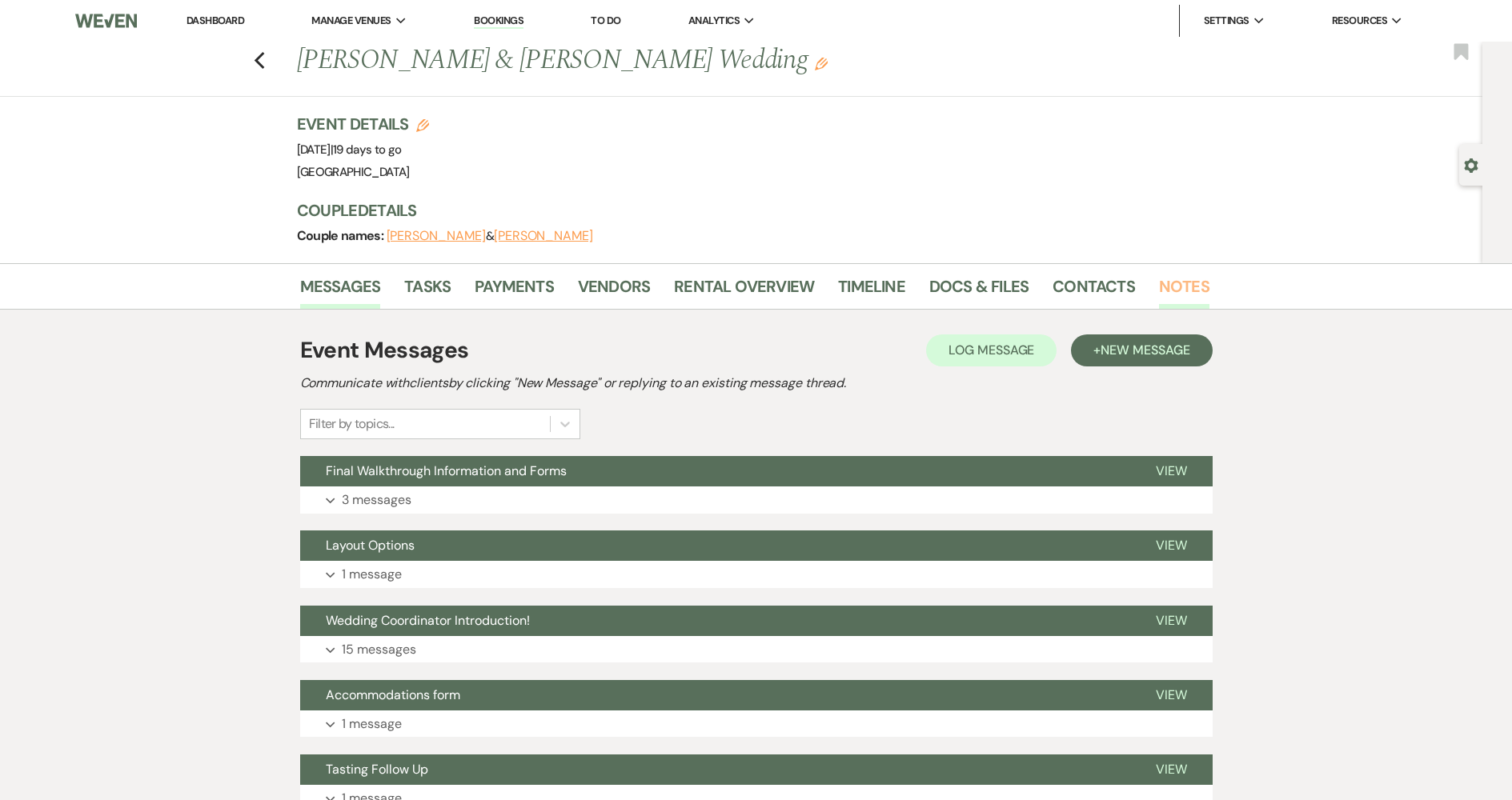
click at [1190, 290] on link "Notes" at bounding box center [1184, 291] width 50 height 36
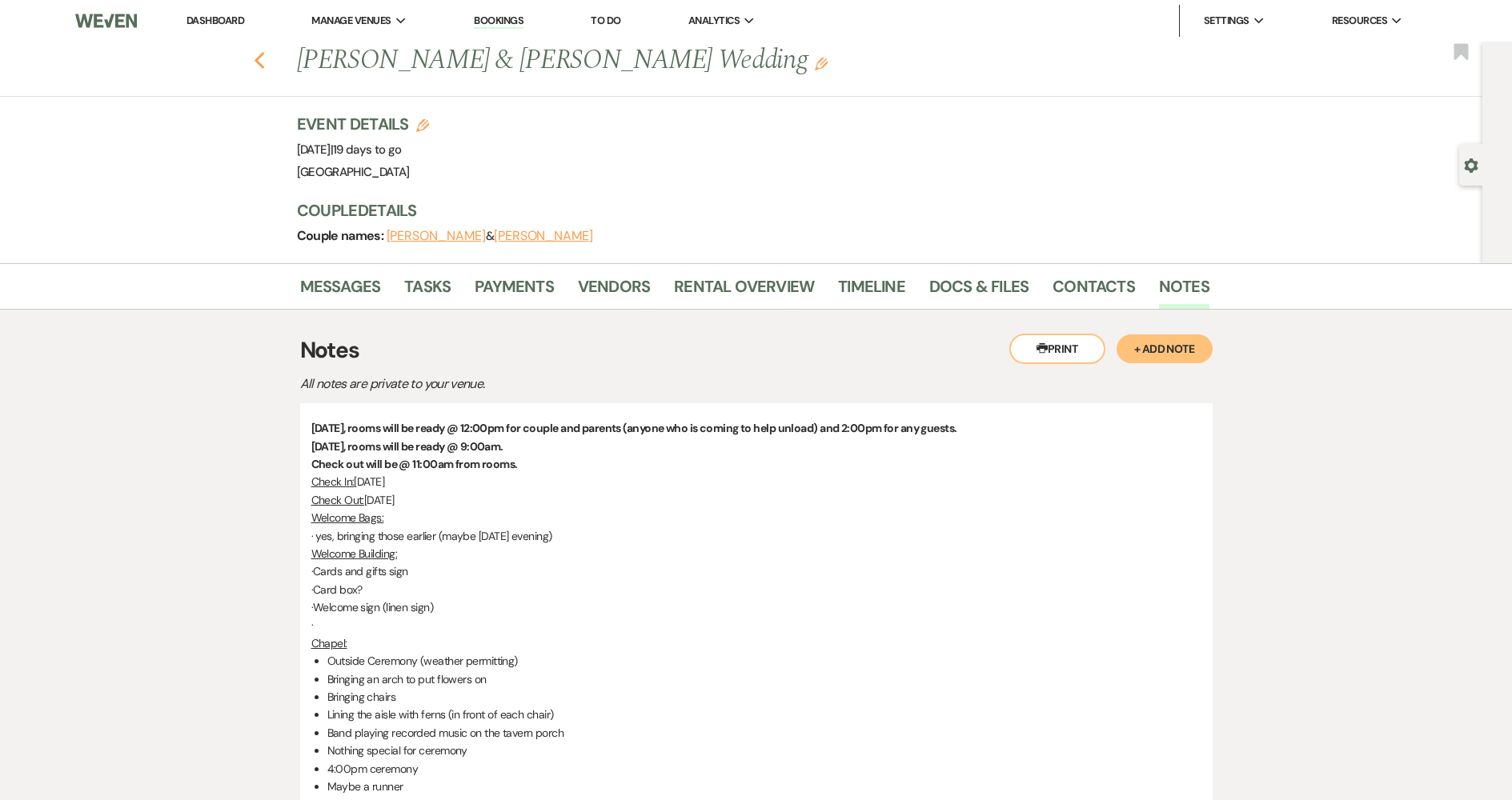
click at [266, 58] on icon "Previous" at bounding box center [260, 61] width 12 height 19
select select "7"
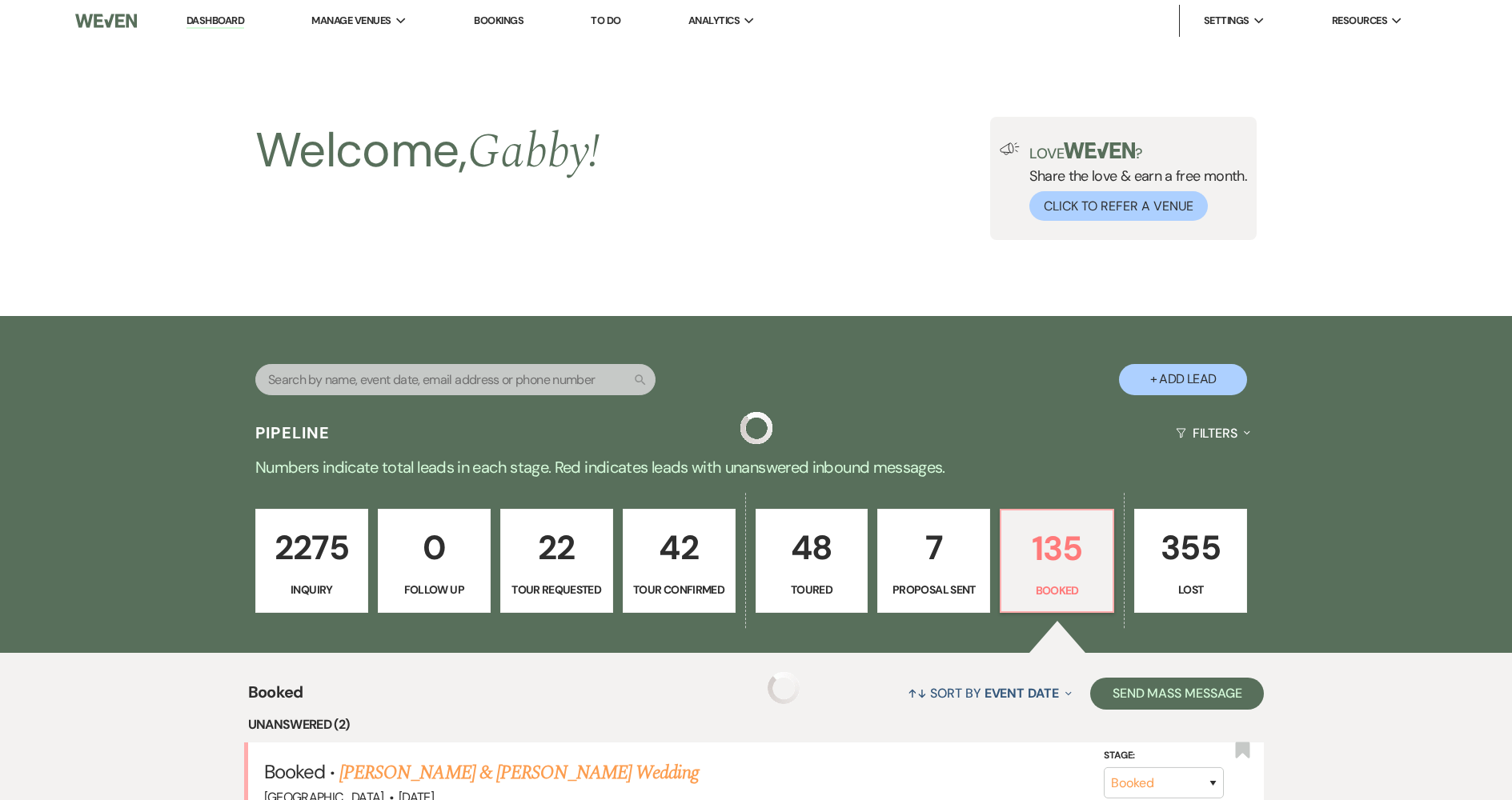
scroll to position [720, 0]
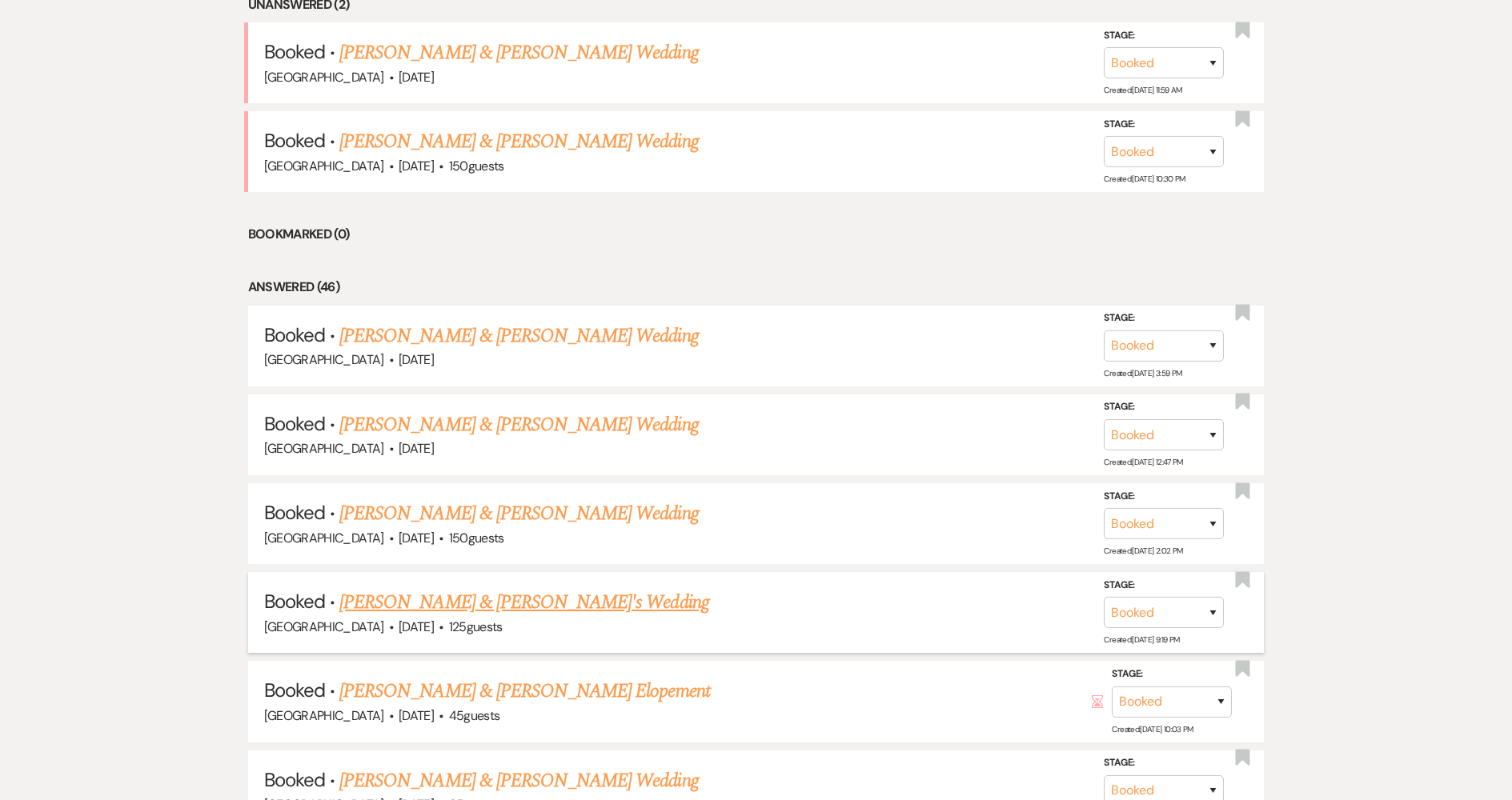
click at [552, 599] on link "[PERSON_NAME] & [PERSON_NAME]'s Wedding" at bounding box center [525, 602] width 370 height 29
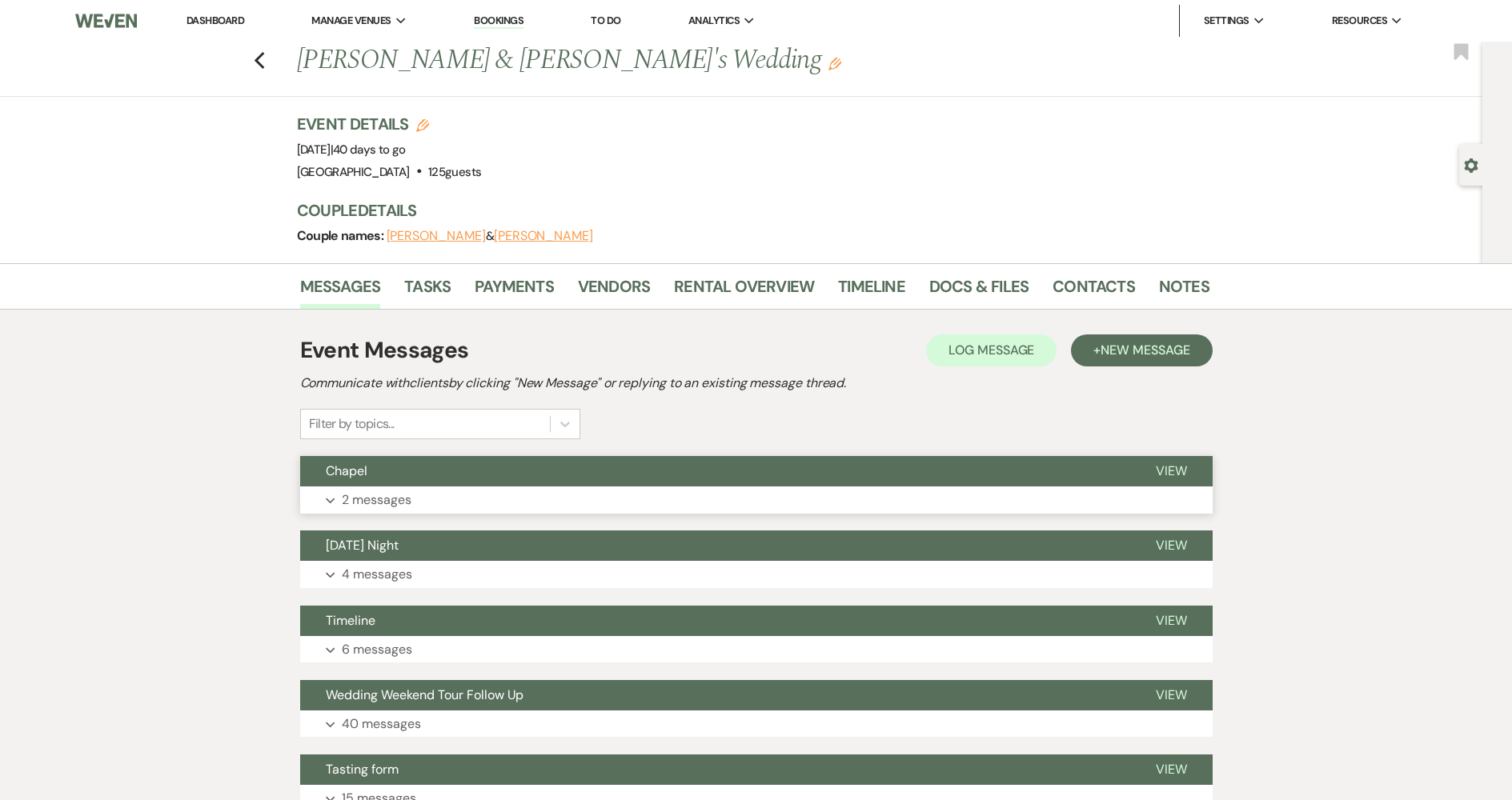
click at [1016, 469] on button "Chapel" at bounding box center [715, 471] width 830 height 30
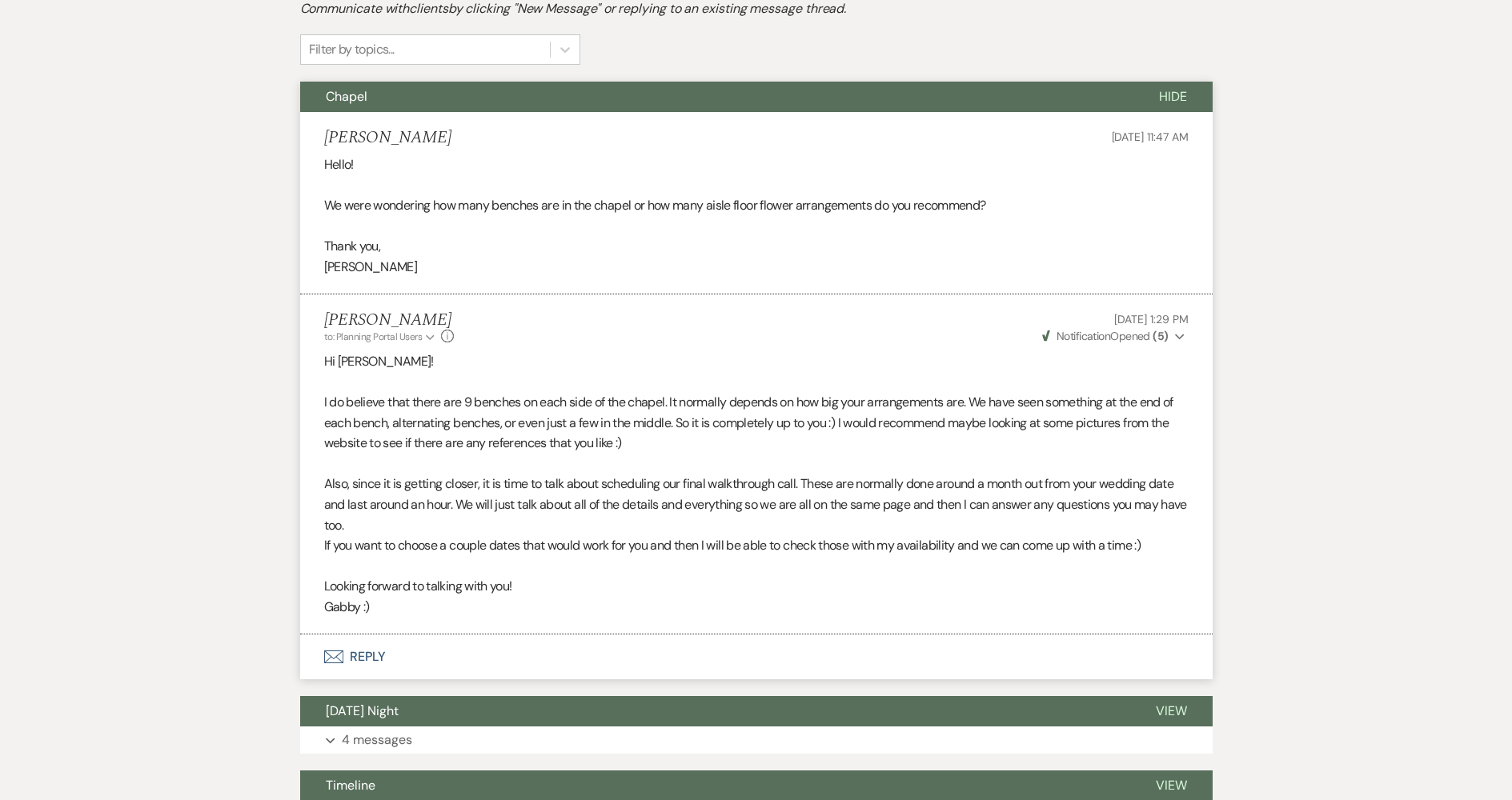
scroll to position [400, 0]
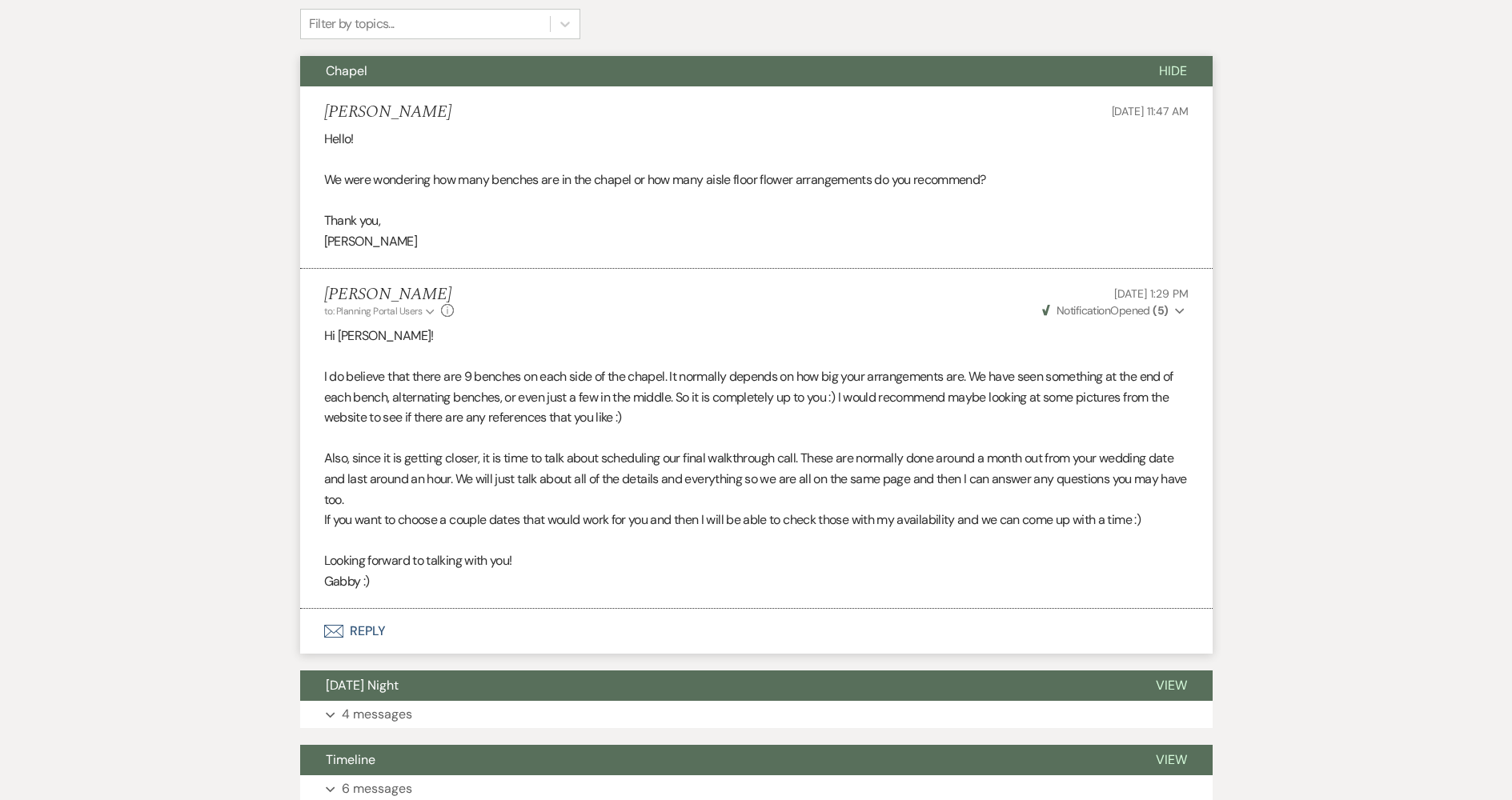
click at [1142, 315] on span "Weven Check Notification Opened ( 5 )" at bounding box center [1106, 310] width 127 height 15
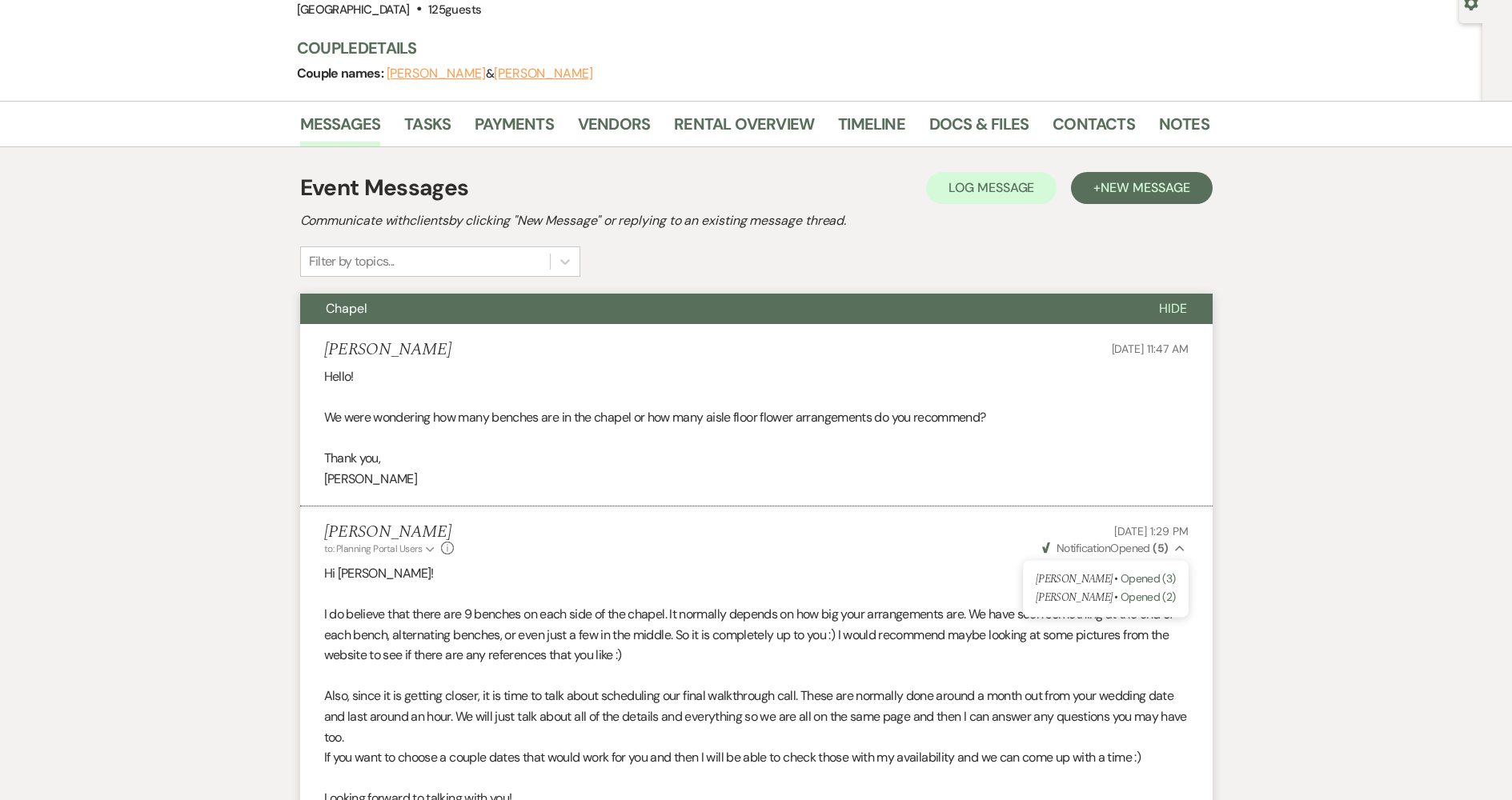
scroll to position [0, 0]
